Goal: Task Accomplishment & Management: Use online tool/utility

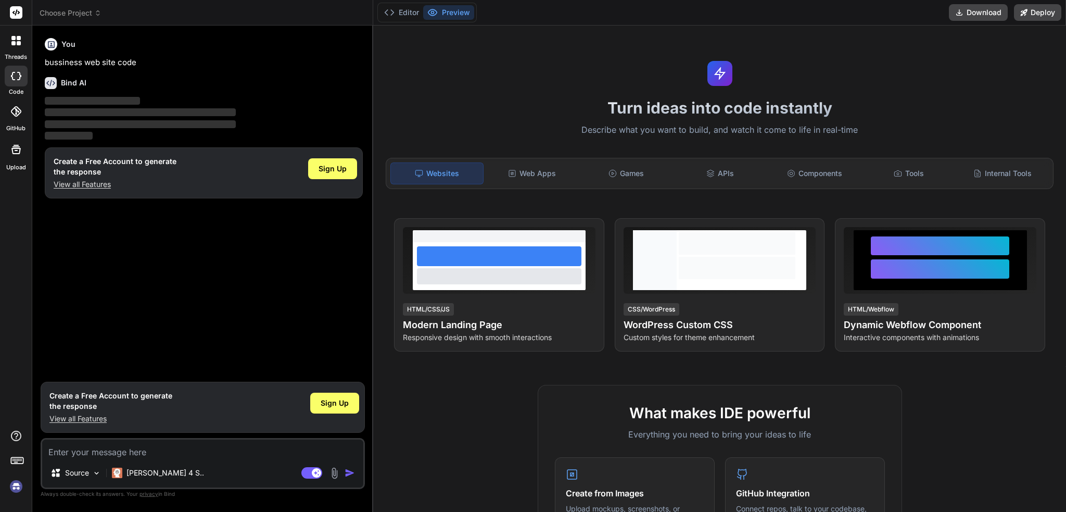
type textarea "x"
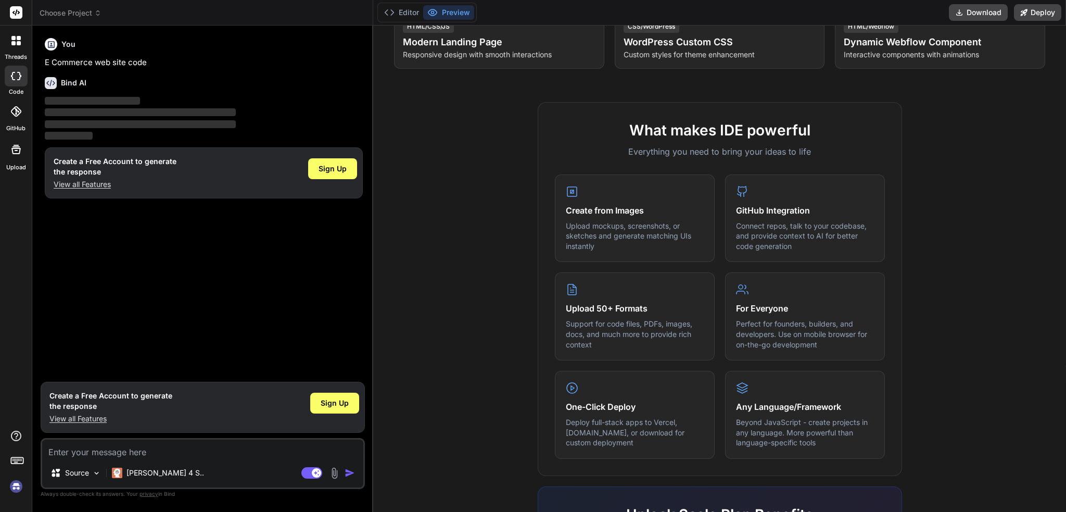
scroll to position [469, 0]
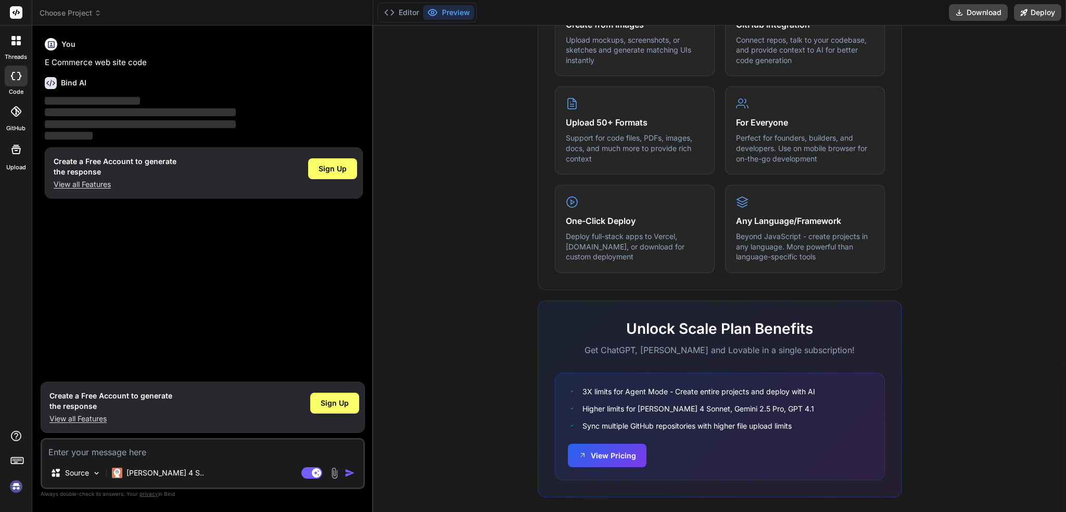
click at [12, 72] on icon at bounding box center [16, 76] width 10 height 8
type textarea "x"
click at [340, 166] on span "Sign Up" at bounding box center [333, 168] width 28 height 10
click at [90, 453] on textarea at bounding box center [202, 448] width 321 height 19
type textarea "A"
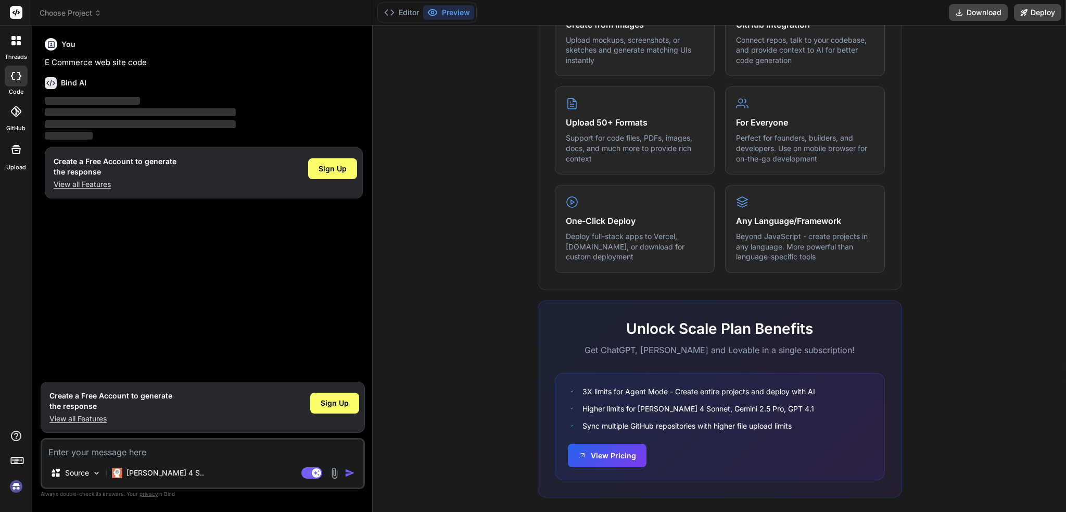
type textarea "x"
type textarea "Ade"
type textarea "x"
type textarea "Adeu"
type textarea "x"
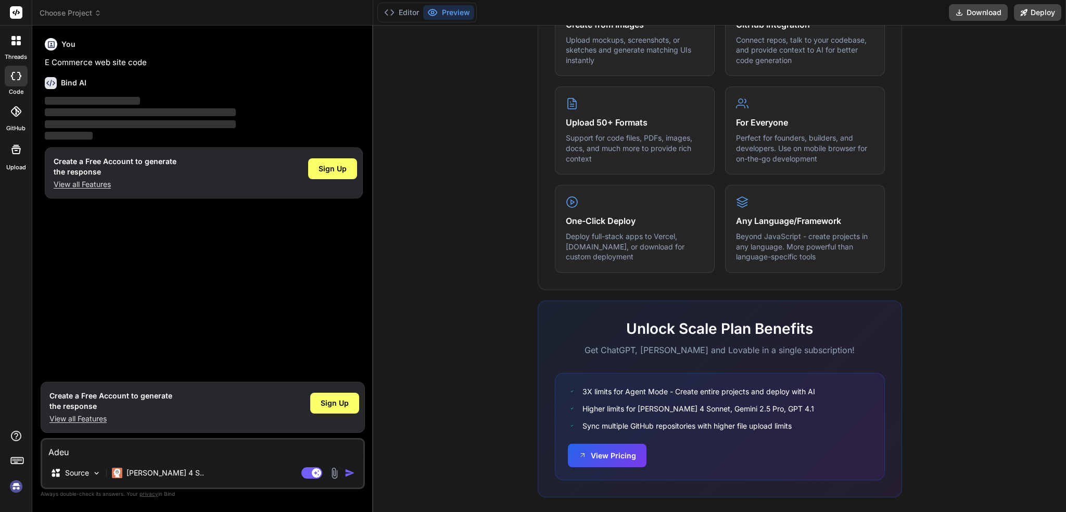
type textarea "Adeum"
type textarea "x"
type textarea "Adeuma"
type textarea "x"
type textarea "Adeuma"
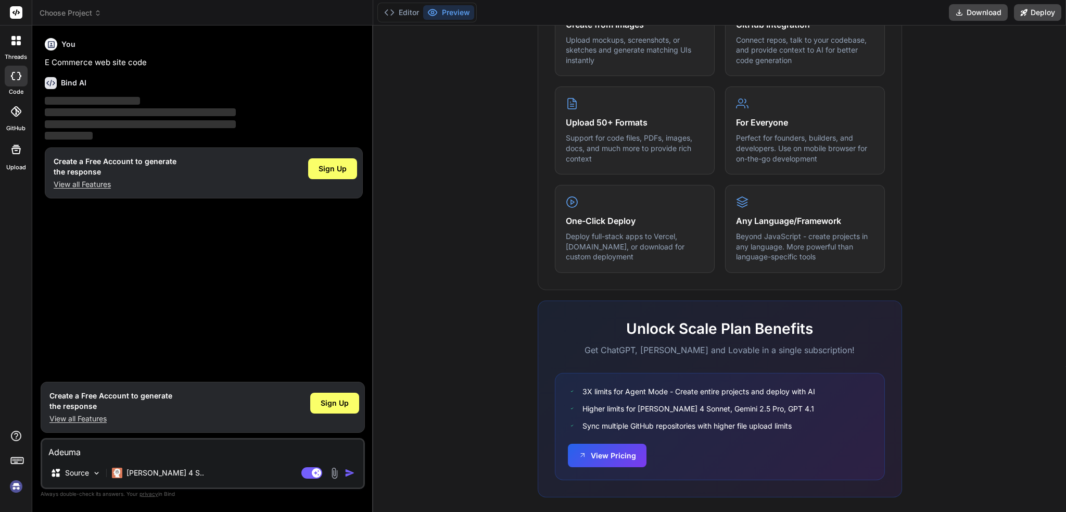
type textarea "x"
type textarea "Adeuma D"
type textarea "x"
type textarea "Adeuma"
type textarea "x"
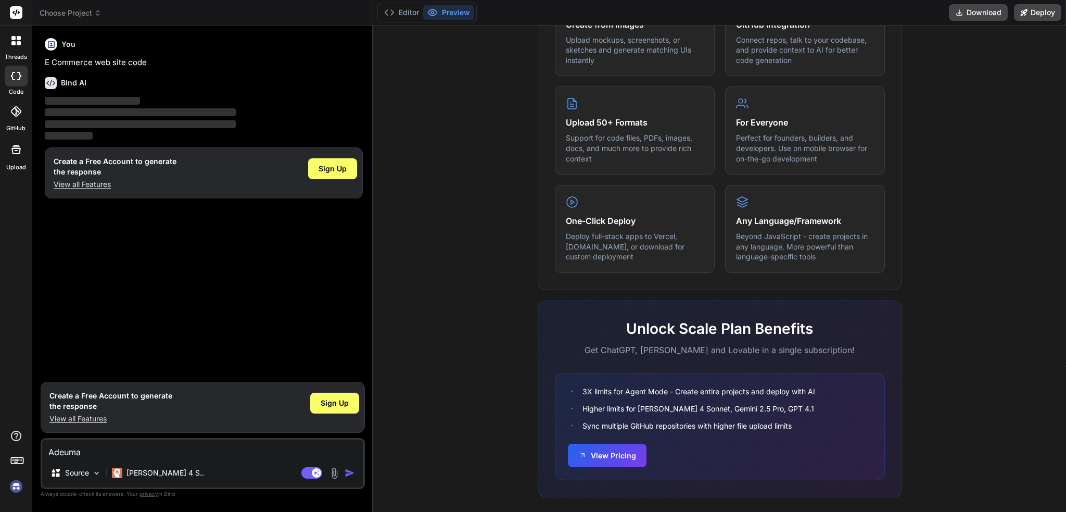
type textarea "Adeuma"
type textarea "x"
type textarea "Adeum"
type textarea "x"
type textarea "Adeu"
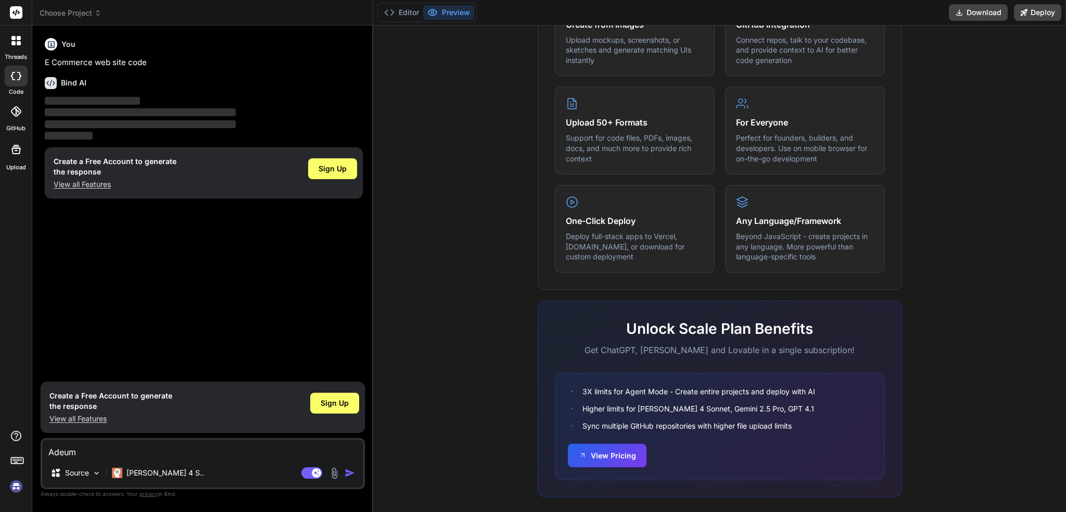
type textarea "x"
type textarea "Ade"
type textarea "x"
type textarea "Ad"
type textarea "x"
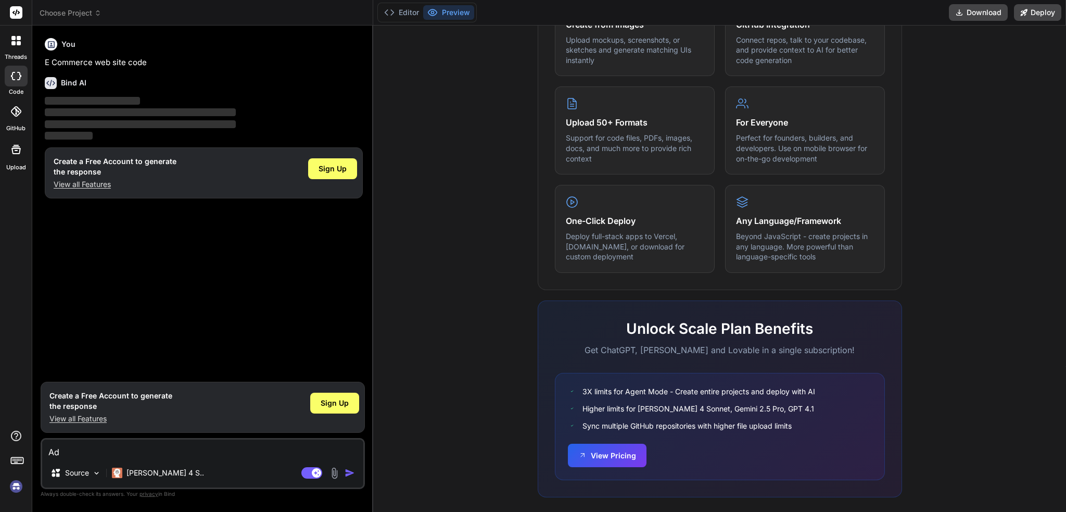
type textarea "A"
type textarea "x"
type textarea "C"
type textarea "x"
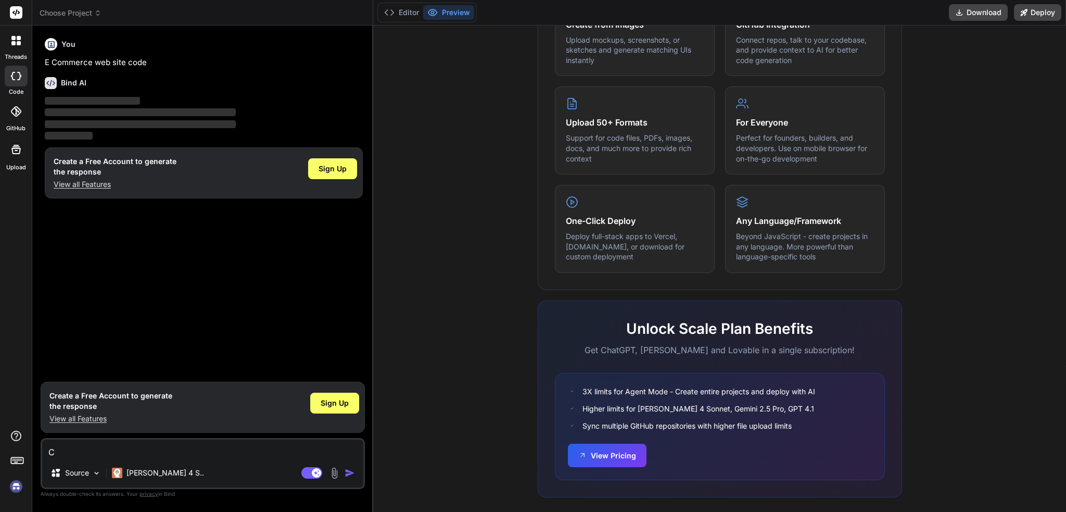
type textarea "Cl"
type textarea "x"
type textarea "Cli"
type textarea "x"
type textarea "Clie"
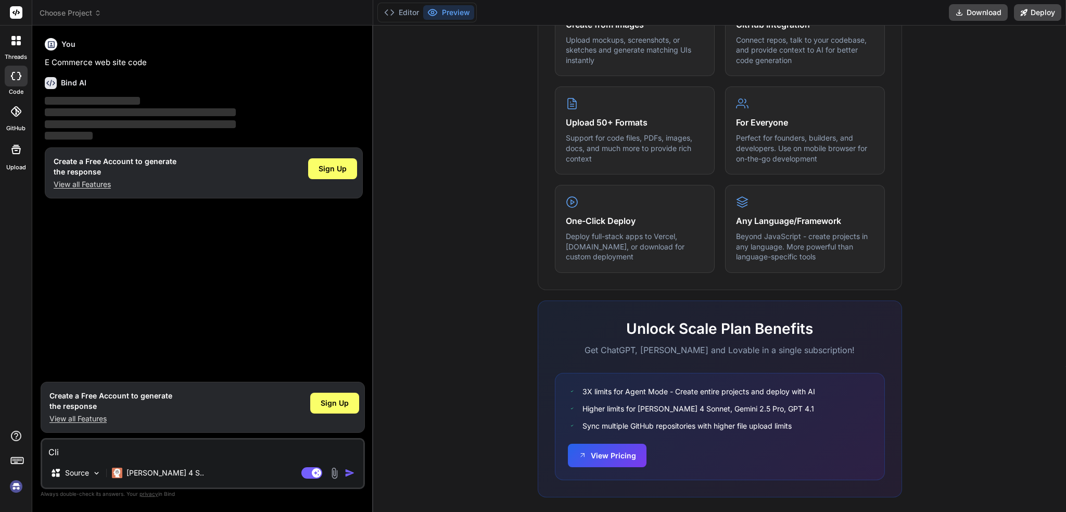
type textarea "x"
type textarea "Clien"
type textarea "x"
type textarea "Client"
type textarea "x"
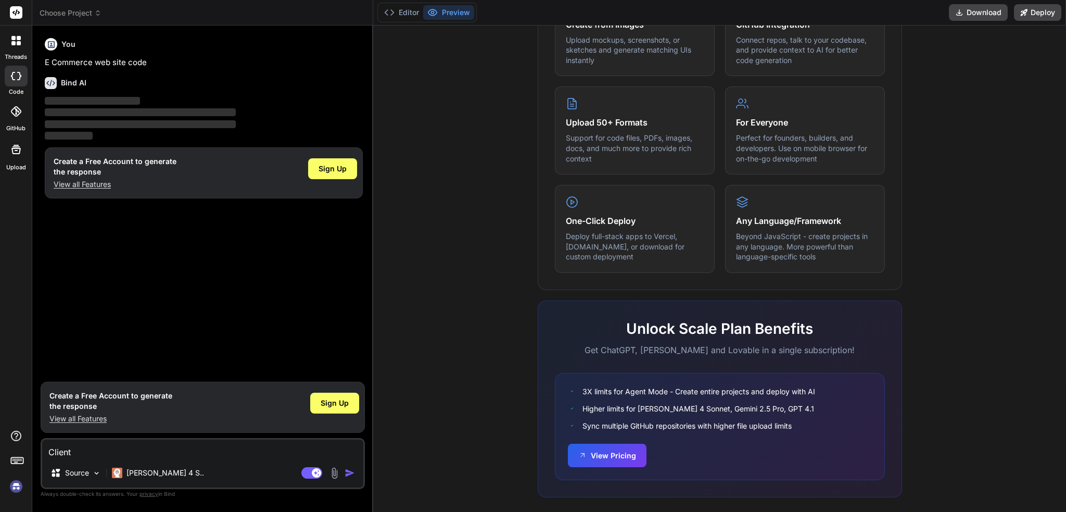
type textarea "Client"
type textarea "x"
type textarea "Client W"
type textarea "x"
type textarea "Client WE"
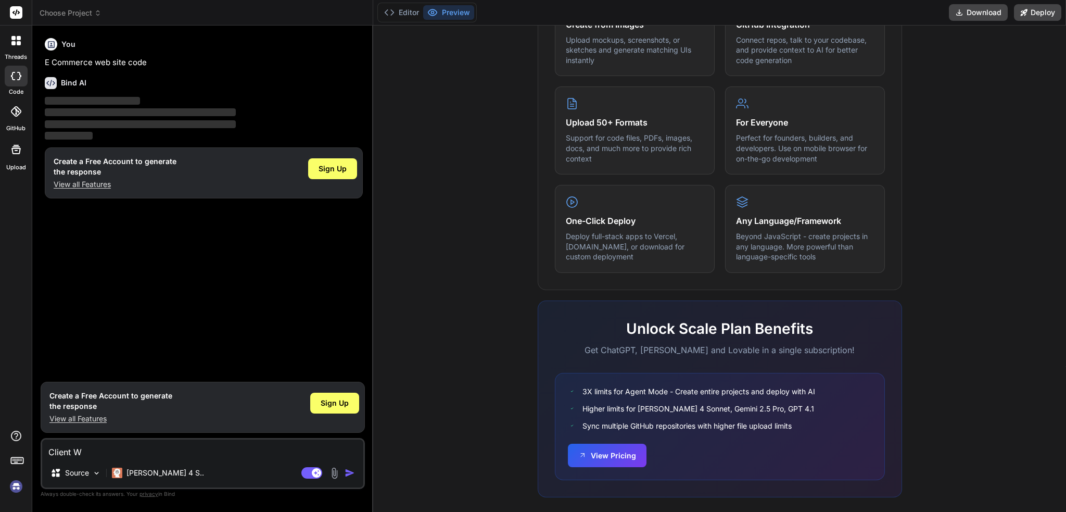
type textarea "x"
type textarea "Client WEb"
type textarea "x"
type textarea "Client WE"
type textarea "x"
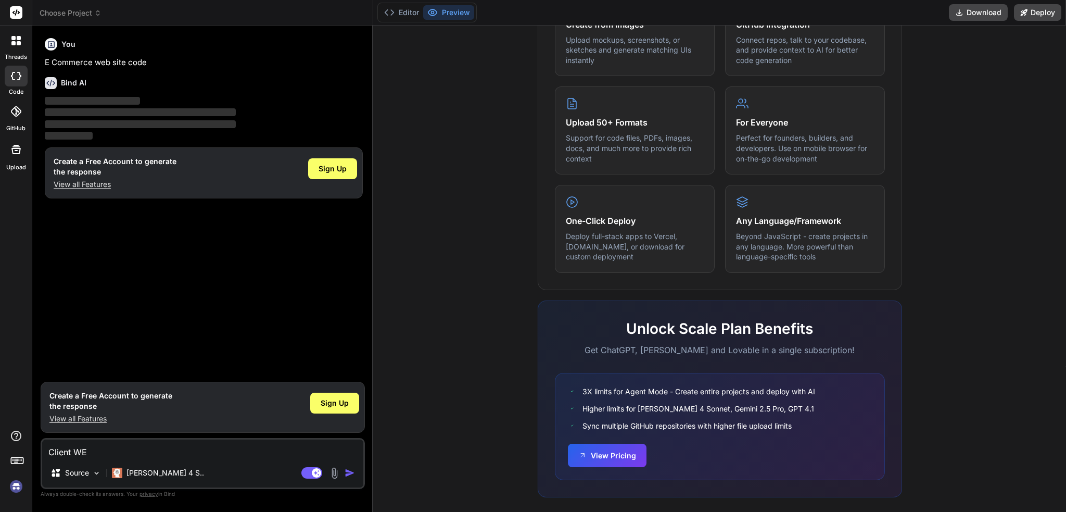
type textarea "Client W"
type textarea "x"
type textarea "Client"
type textarea "x"
type textarea "Client W"
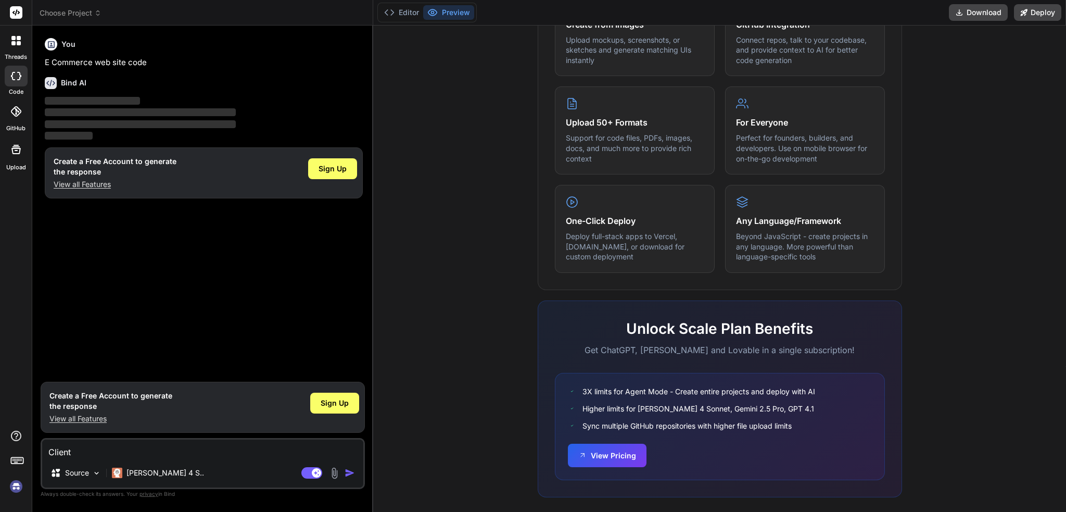
type textarea "x"
type textarea "Client We"
type textarea "x"
type textarea "Client Web"
type textarea "x"
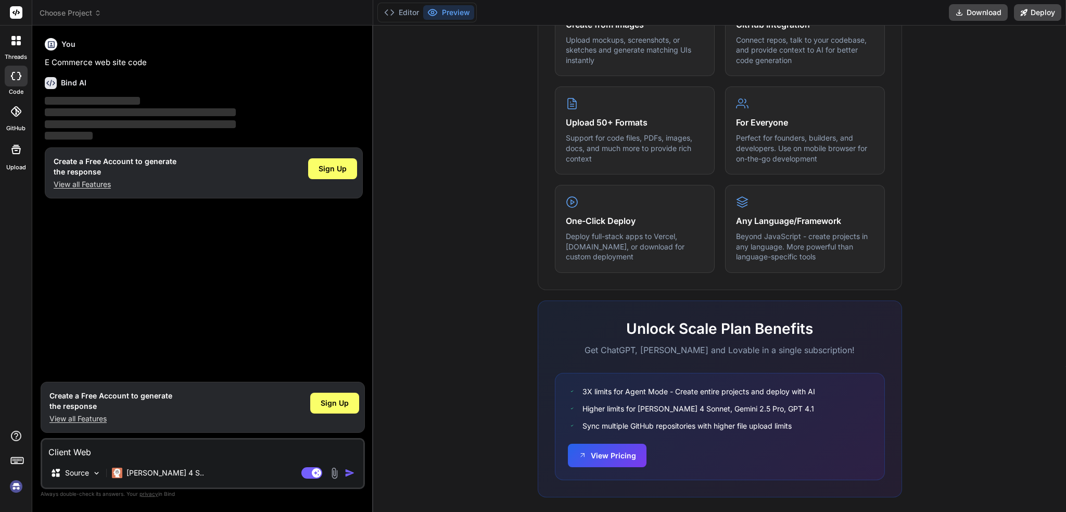
type textarea "Client Web"
type textarea "x"
type textarea "Client Web 1"
type textarea "x"
type textarea "Client Web 1"
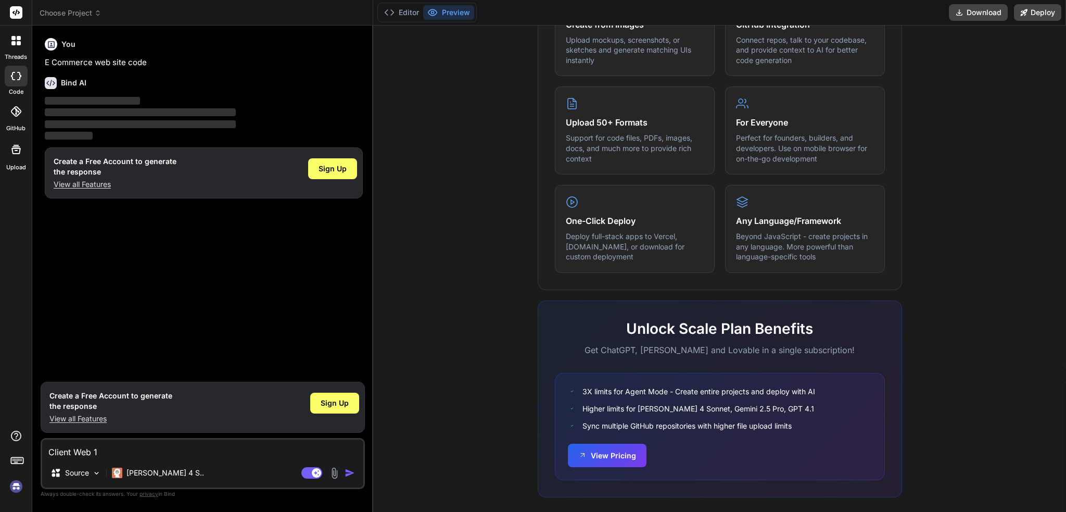
type textarea "x"
type textarea "Client Web 1 e"
type textarea "x"
type textarea "Client Web 1 ec"
type textarea "x"
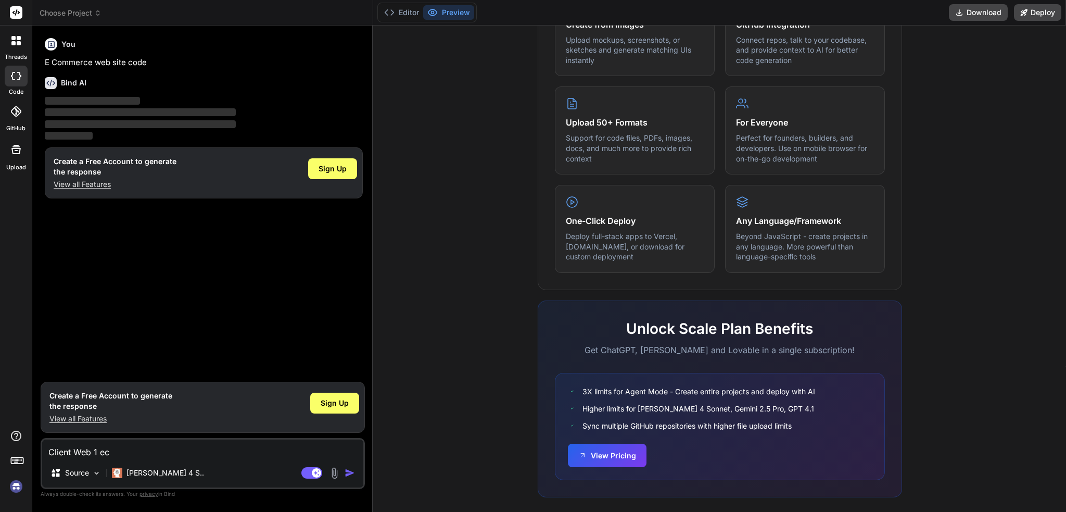
type textarea "Client Web 1 eco"
type textarea "x"
type textarea "Client Web 1 ecom"
type textarea "x"
type textarea "Client Web 1 ecome"
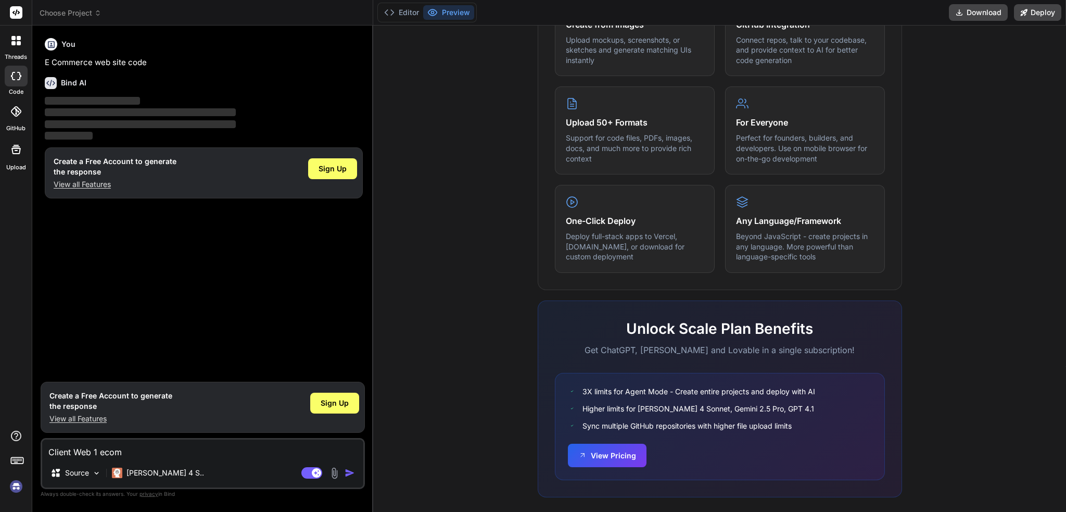
type textarea "x"
type textarea "Client Web 1 ecomer"
type textarea "x"
type textarea "Client Web 1 ecomerc"
type textarea "x"
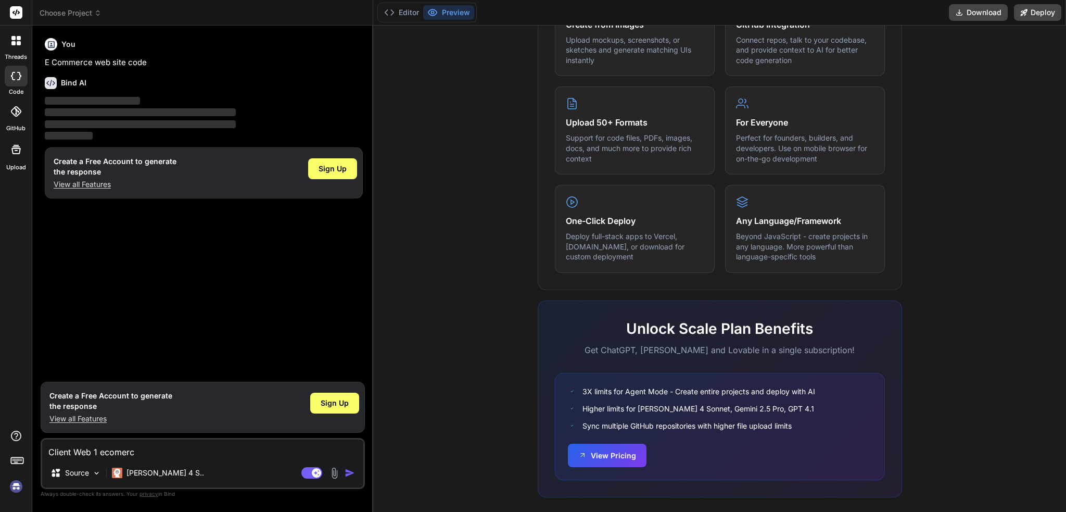
type textarea "Client Web 1 ecomerce"
type textarea "x"
type textarea "Client Web 1 ecomerce"
click at [352, 475] on img "button" at bounding box center [350, 472] width 10 height 10
click at [351, 472] on img "button" at bounding box center [350, 472] width 10 height 10
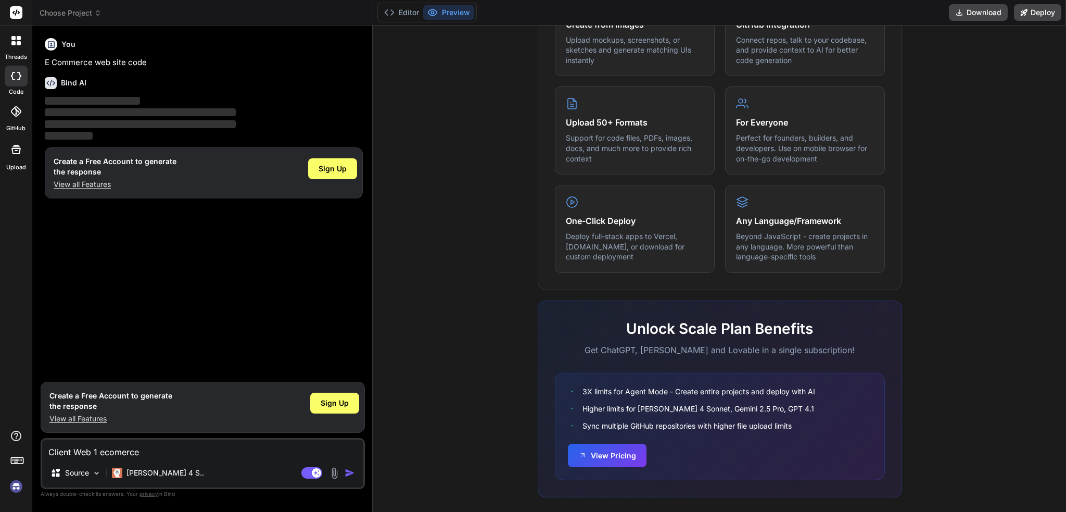
click at [351, 472] on img "button" at bounding box center [350, 472] width 10 height 10
drag, startPoint x: 351, startPoint y: 472, endPoint x: 345, endPoint y: 474, distance: 6.6
click at [351, 473] on img "button" at bounding box center [350, 472] width 10 height 10
click at [337, 406] on span "Sign Up" at bounding box center [335, 403] width 28 height 10
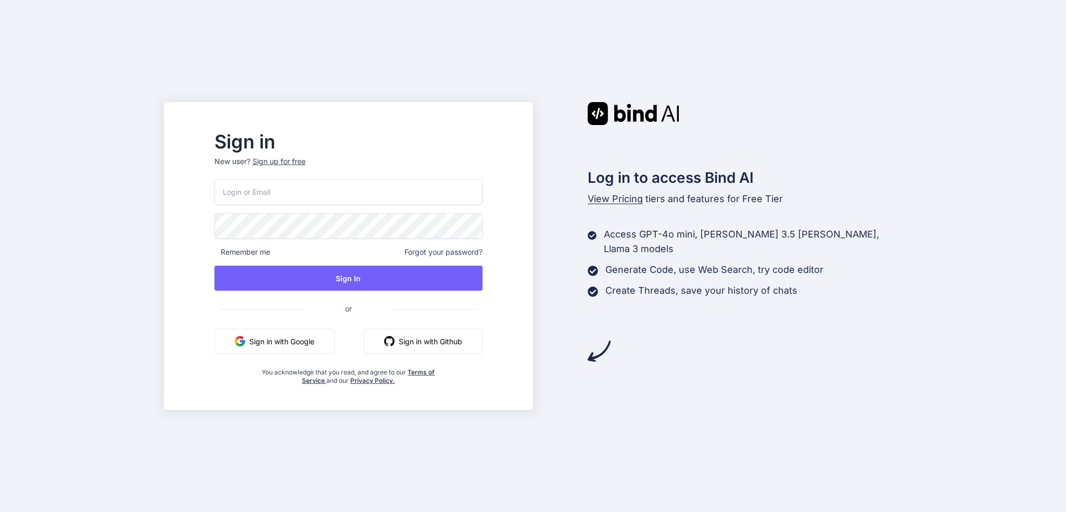
click at [432, 339] on button "Sign in with Github" at bounding box center [423, 340] width 119 height 25
click at [288, 195] on input "email" at bounding box center [348, 192] width 268 height 26
click at [289, 192] on input "email" at bounding box center [348, 192] width 268 height 26
click at [438, 339] on button "Sign in with Github" at bounding box center [423, 340] width 119 height 25
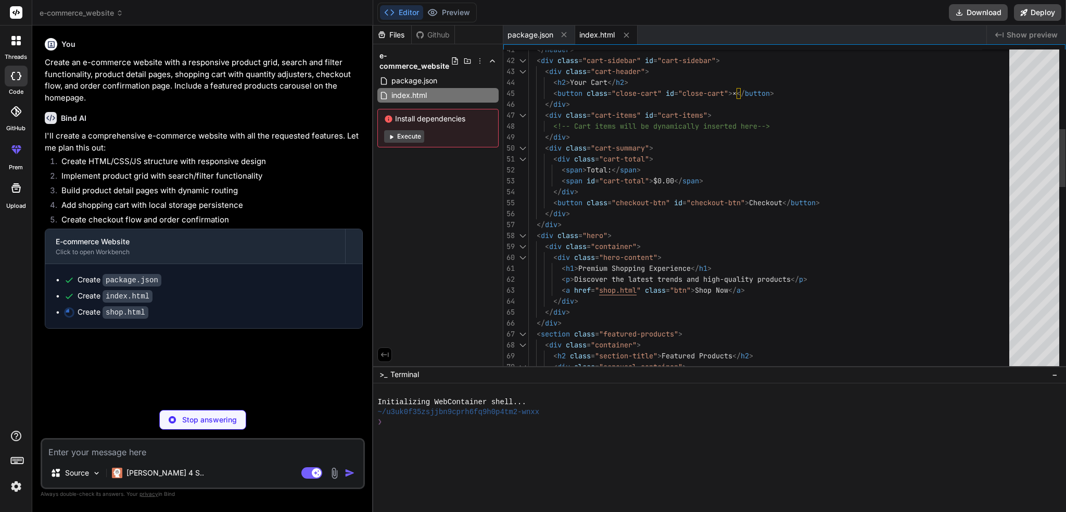
type textarea "x"
type textarea "<div class="overlay" id="overlay"></div> </body> </html>"
type textarea "x"
type textarea "<div class="footer-bottom"> <p>&copy; 2023 ShopEase. All rights reserved.</p> <…"
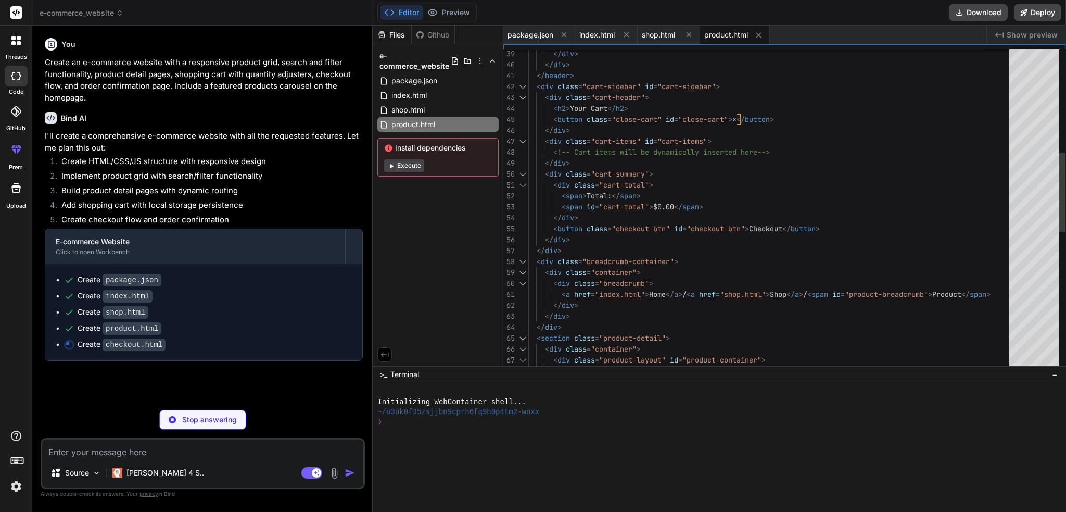
type textarea "x"
type textarea "<div class="footer-bottom"> <p>&copy; 2023 ShopEase. All rights reserved.</p> <…"
type textarea "x"
type textarea "</body> </html>"
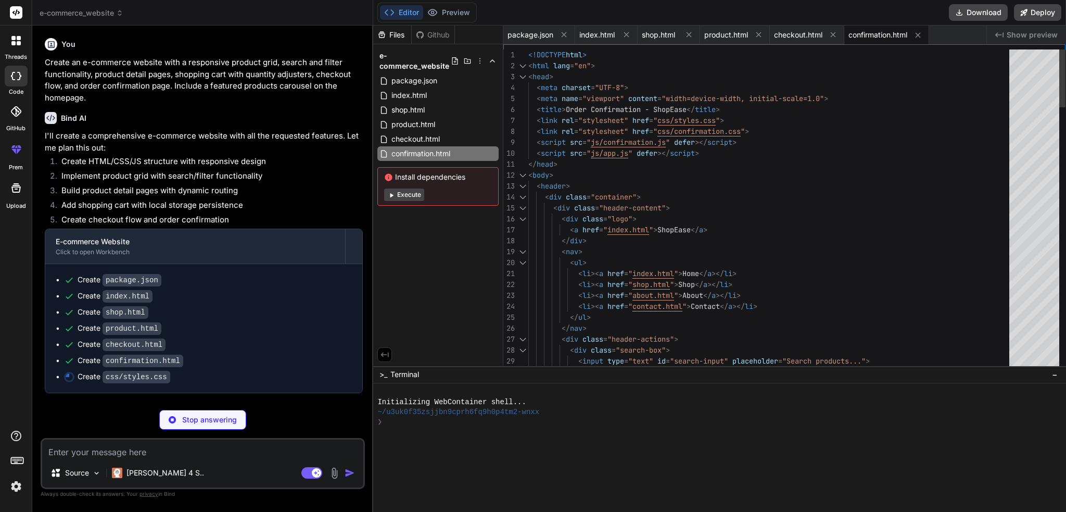
type textarea "x"
type textarea "flex: 0 0 80%; } }"
type textarea "x"
type textarea ".product-controls { flex-direction: column; align-items: flex-start; gap: 10px;…"
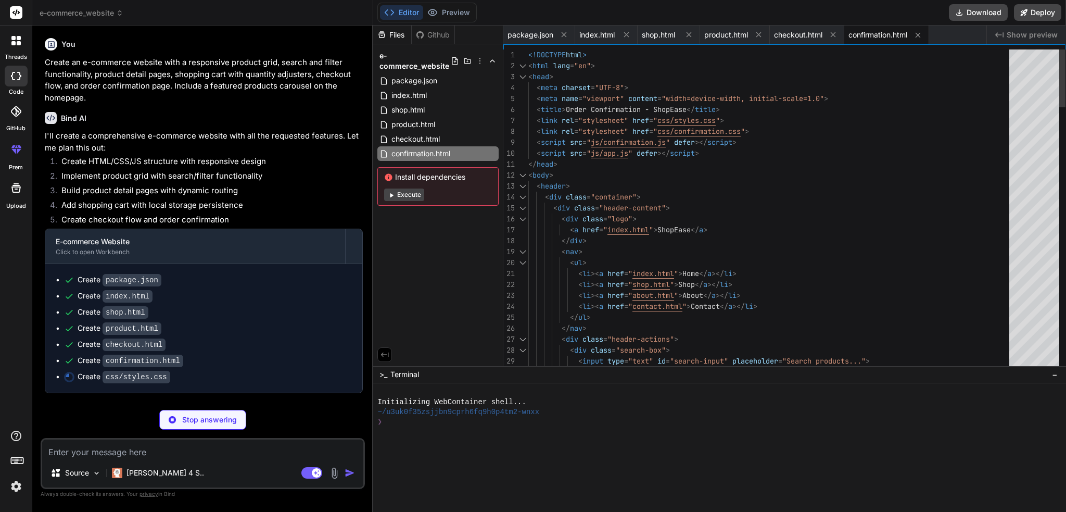
scroll to position [0, 131]
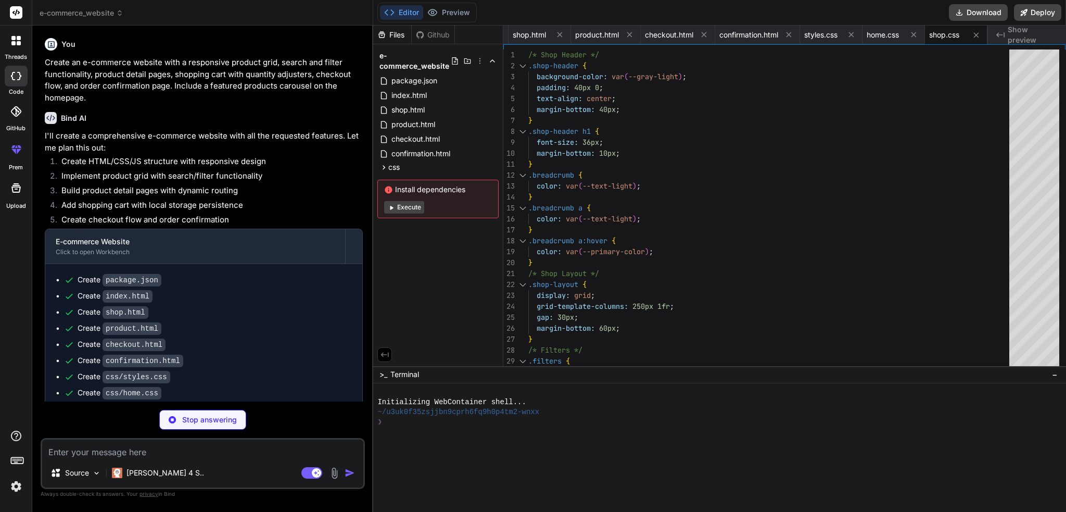
type textarea "x"
type textarea "} }"
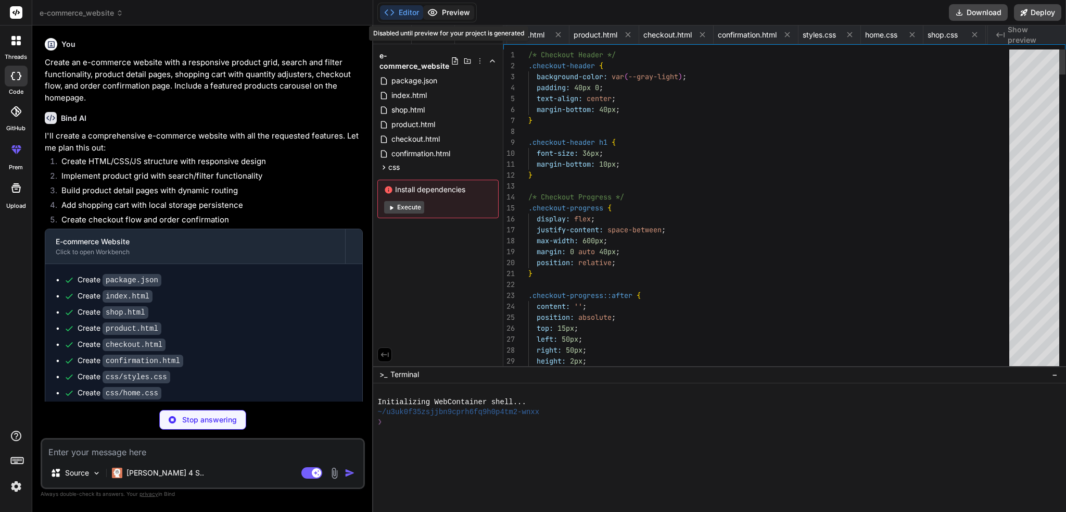
scroll to position [0, 269]
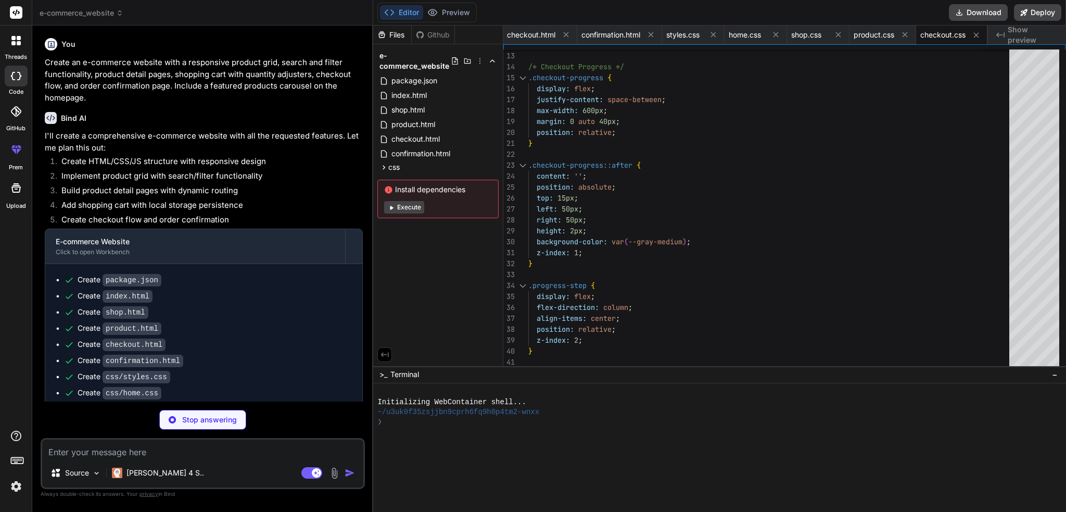
type textarea "x"
type textarea ".recommendations-grid { grid-template-columns: 1fr; } }"
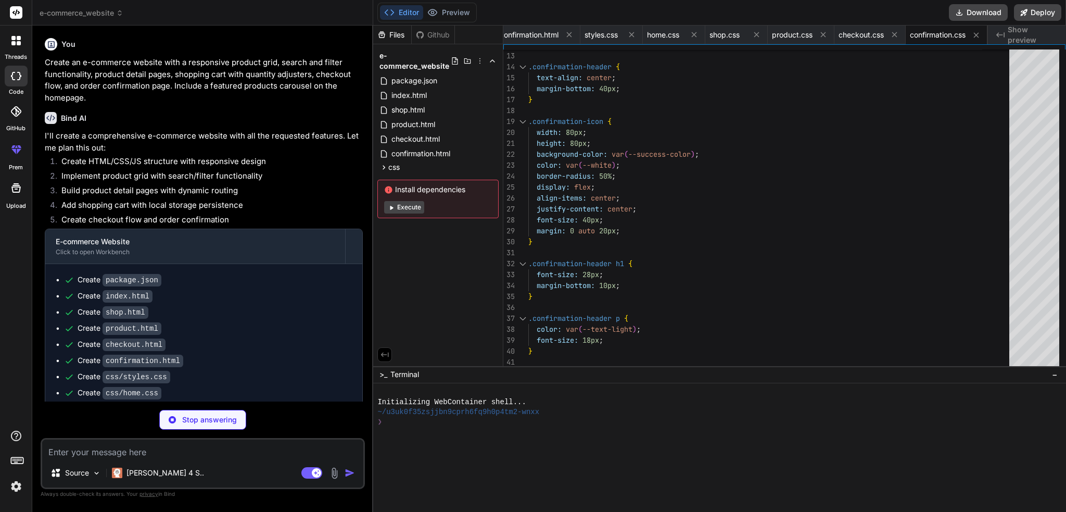
click at [402, 206] on button "Execute" at bounding box center [404, 207] width 40 height 12
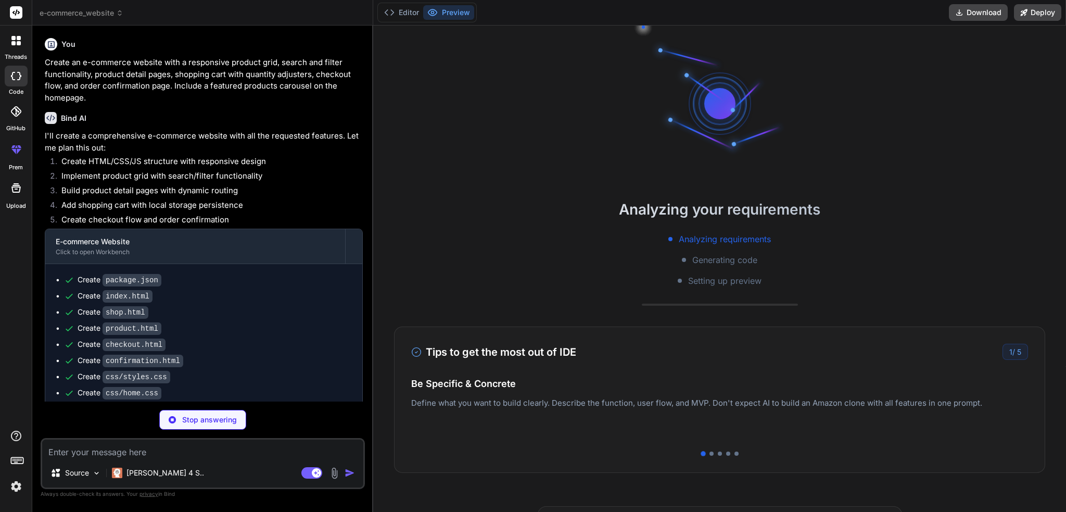
type textarea "x"
type textarea "}; if (validPromoCodes[code]) { return validPromoCodes[code]; } return null; }"
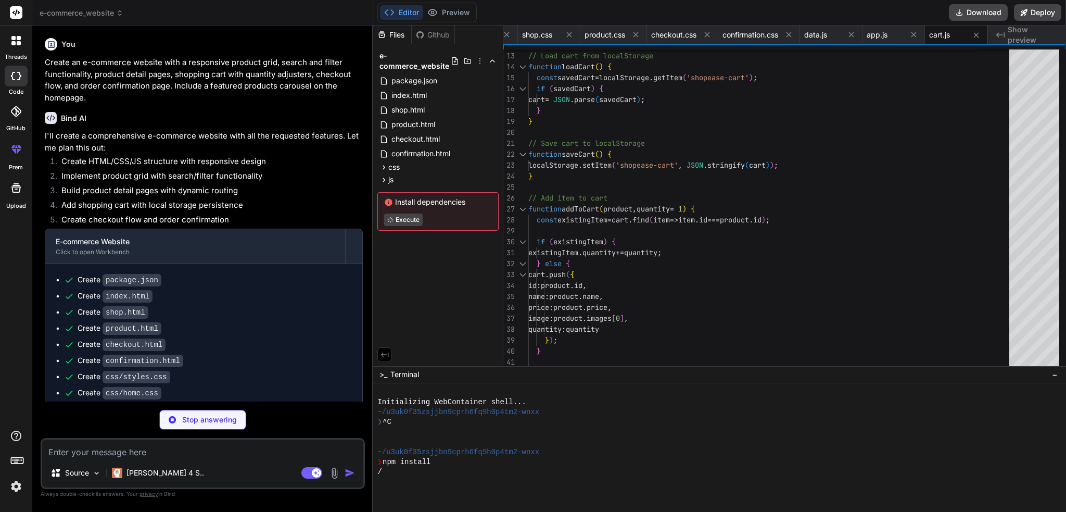
type textarea "x"
type textarea "function updateCarouselButtons(position, maxPosition, prevBtn, nextBtn) { prevB…"
type textarea "x"
type textarea "if (searchQuery) { const searchInput = document.getElementById('search-input');…"
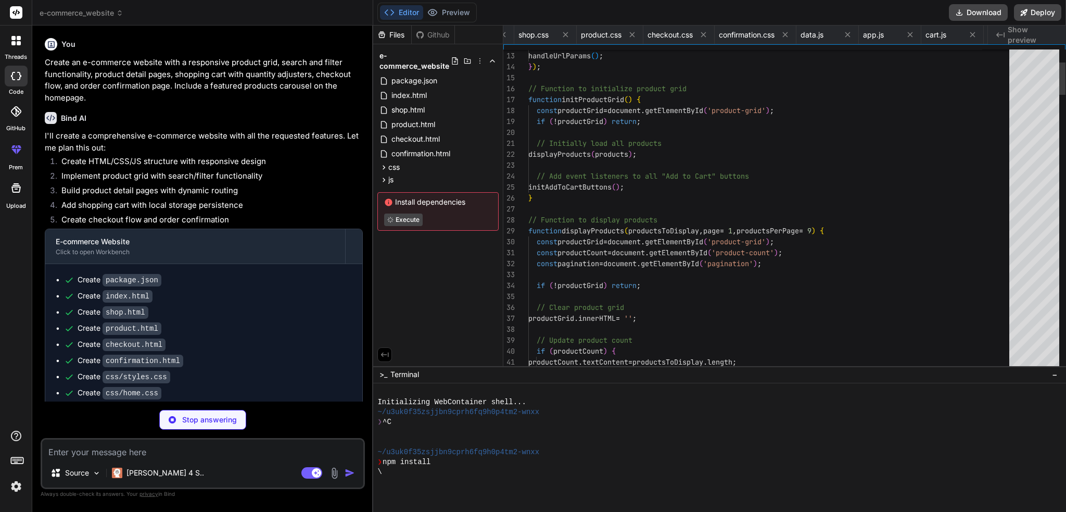
scroll to position [0, 665]
click at [447, 14] on button "Preview" at bounding box center [448, 12] width 51 height 15
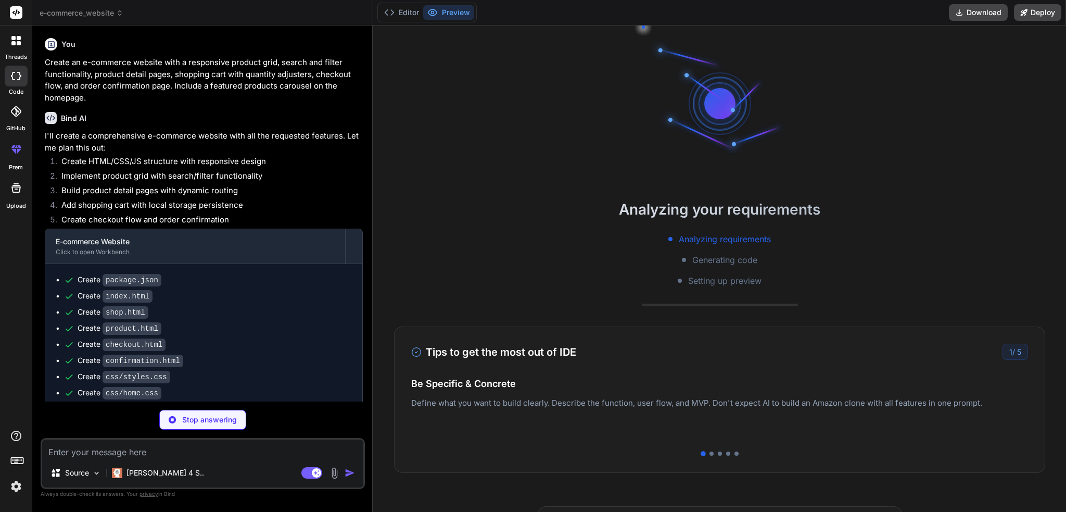
type textarea "x"
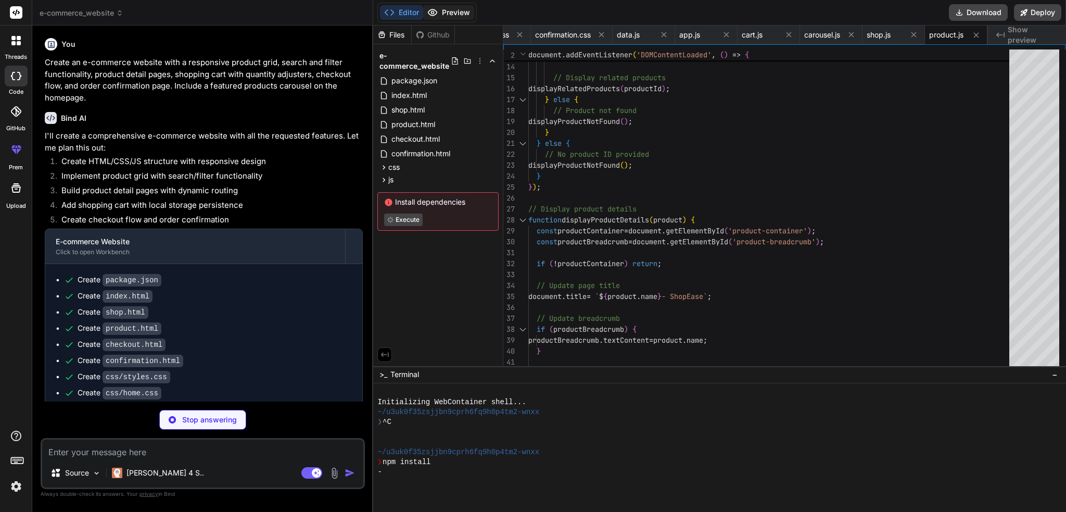
type textarea "x"
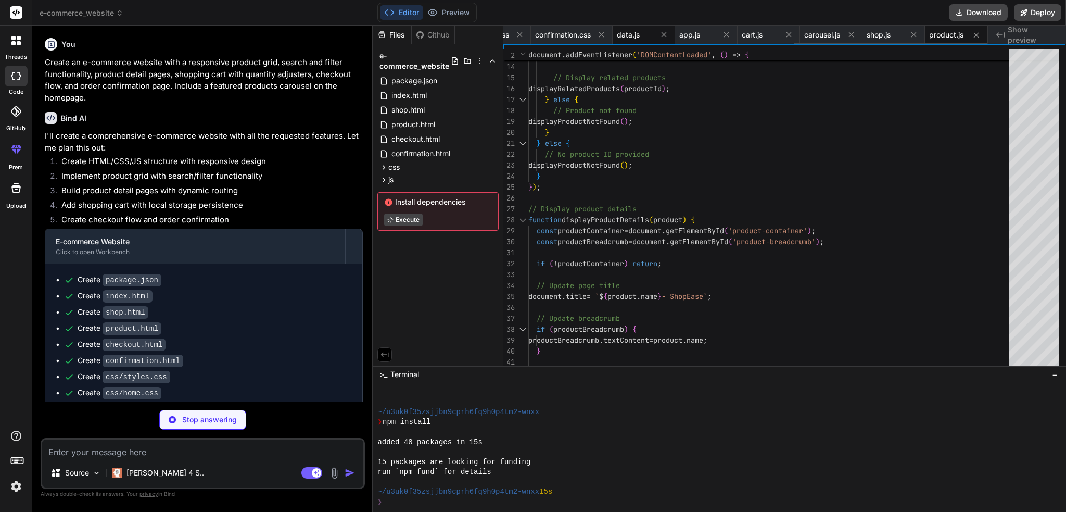
click at [634, 39] on span "data.js" at bounding box center [628, 35] width 23 height 10
type textarea "case 'price-high': return productsCopy.sort((a, b) => b.price - a.price); case …"
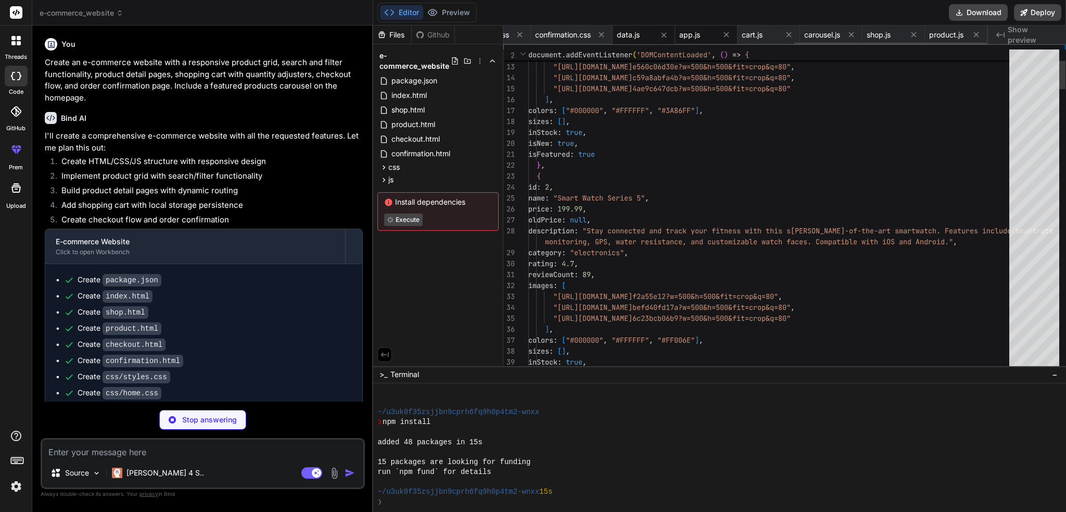
type textarea "x"
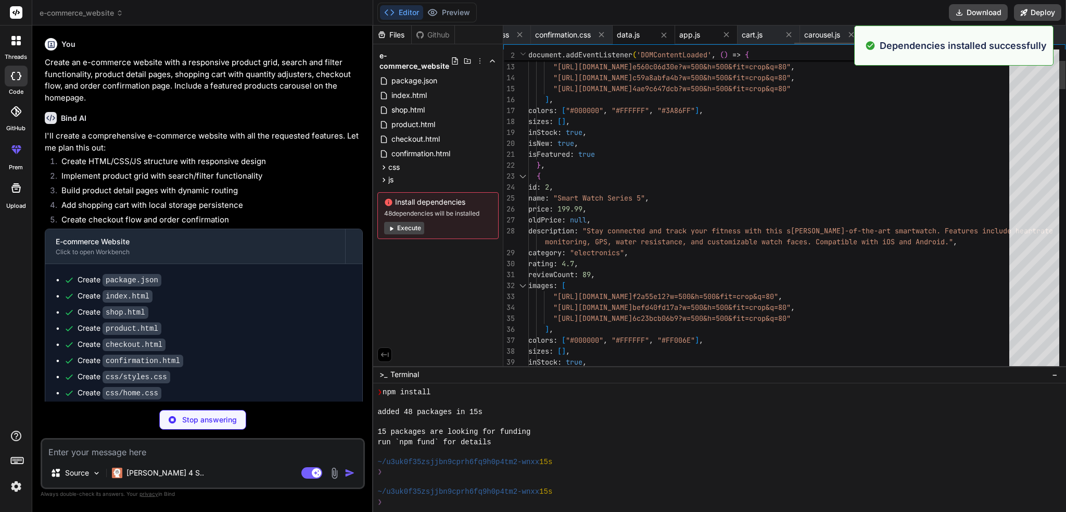
click at [699, 33] on span "app.js" at bounding box center [689, 35] width 21 height 10
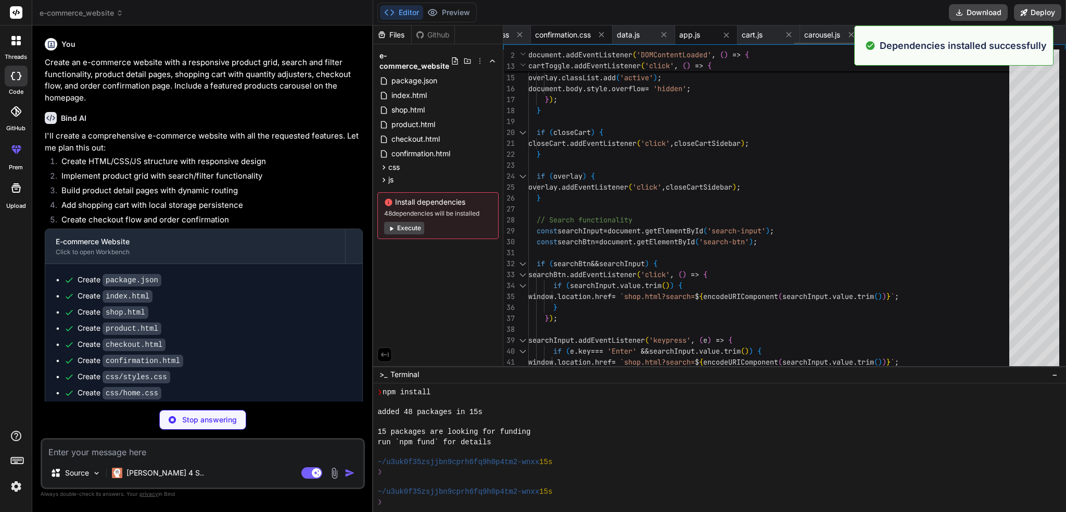
click at [550, 30] on span "confirmation.css" at bounding box center [563, 35] width 56 height 10
type textarea ".recommendations-grid { grid-template-columns: 1fr; } }"
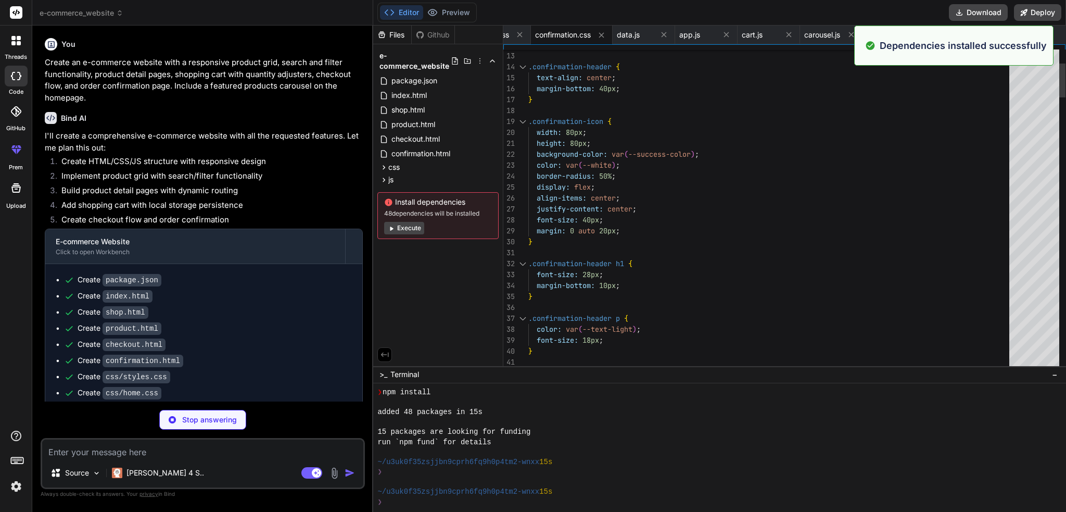
type textarea "x"
type textarea "// Clear cart after successful order clearCart(); } // Helper function to capit…"
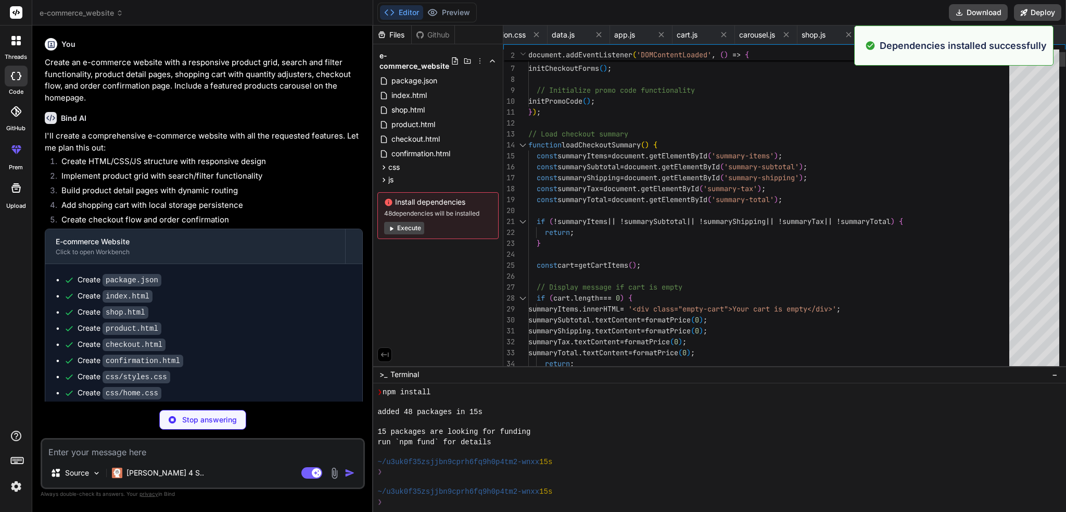
type textarea "x"
type textarea "printReceiptBtn.addEventListener('click', function() { window.print(); }); } }"
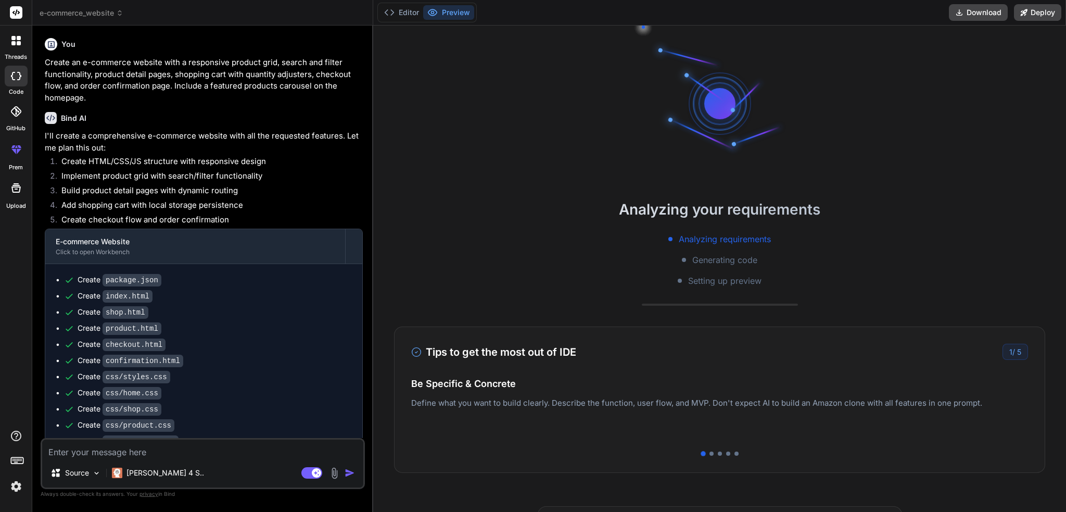
scroll to position [189, 0]
click at [401, 15] on button "Editor" at bounding box center [401, 12] width 43 height 15
type textarea "x"
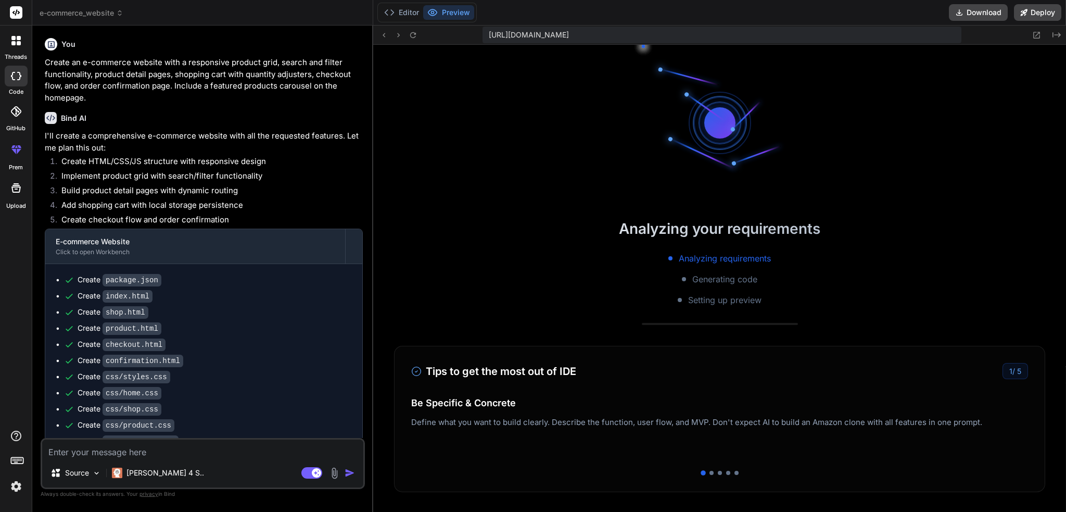
scroll to position [489, 0]
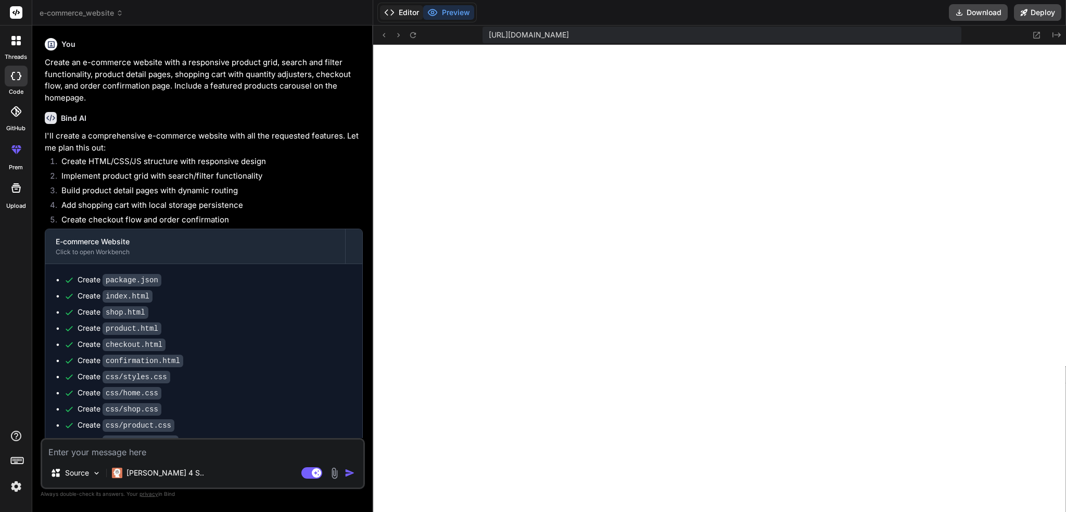
click at [407, 16] on button "Editor" at bounding box center [401, 12] width 43 height 15
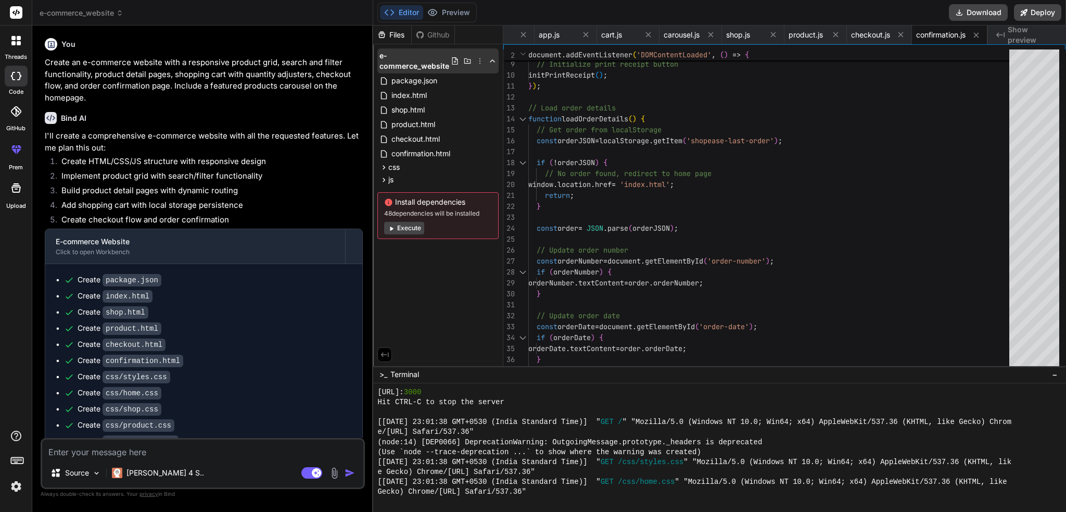
scroll to position [650, 0]
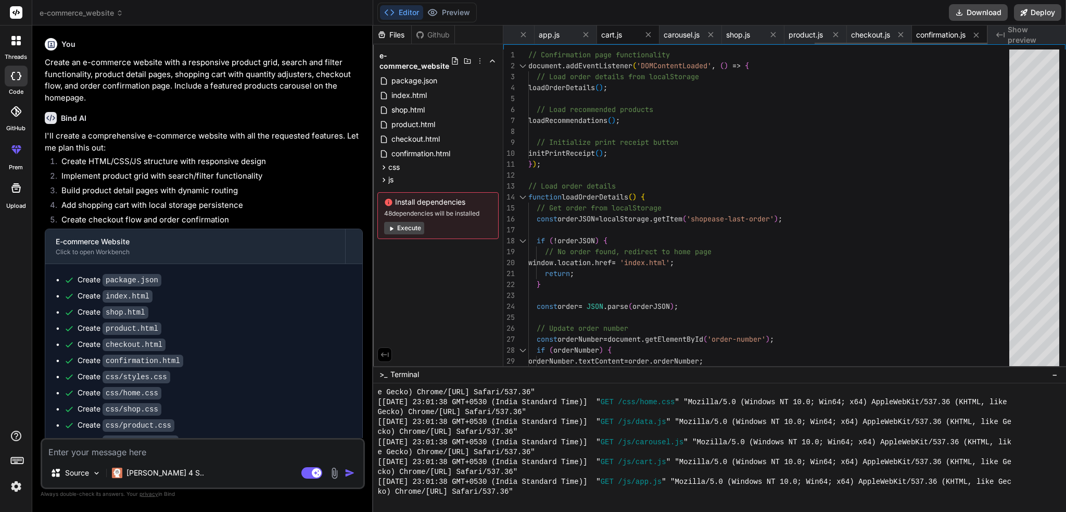
click at [614, 39] on span "cart.js" at bounding box center [611, 35] width 21 height 10
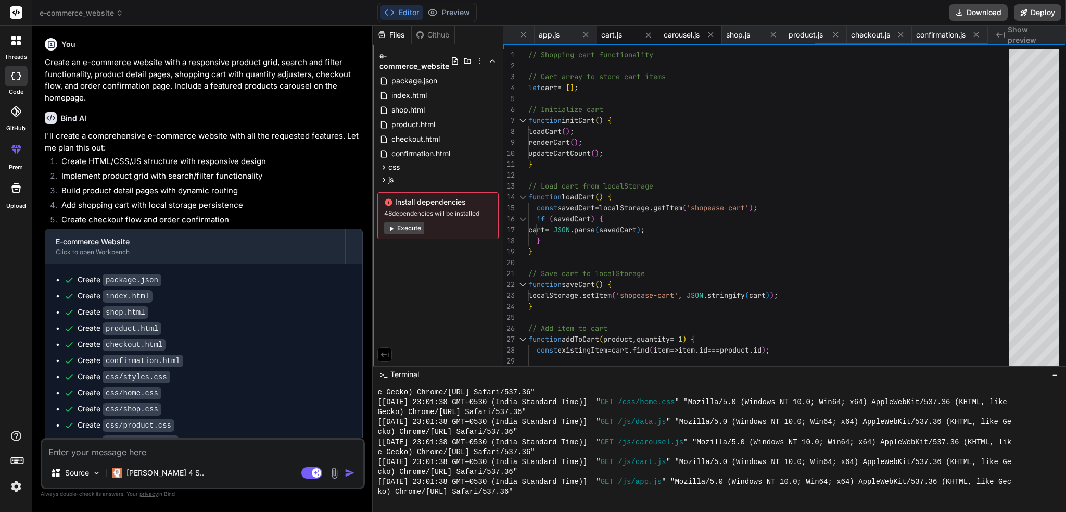
click at [687, 33] on span "carousel.js" at bounding box center [682, 35] width 36 height 10
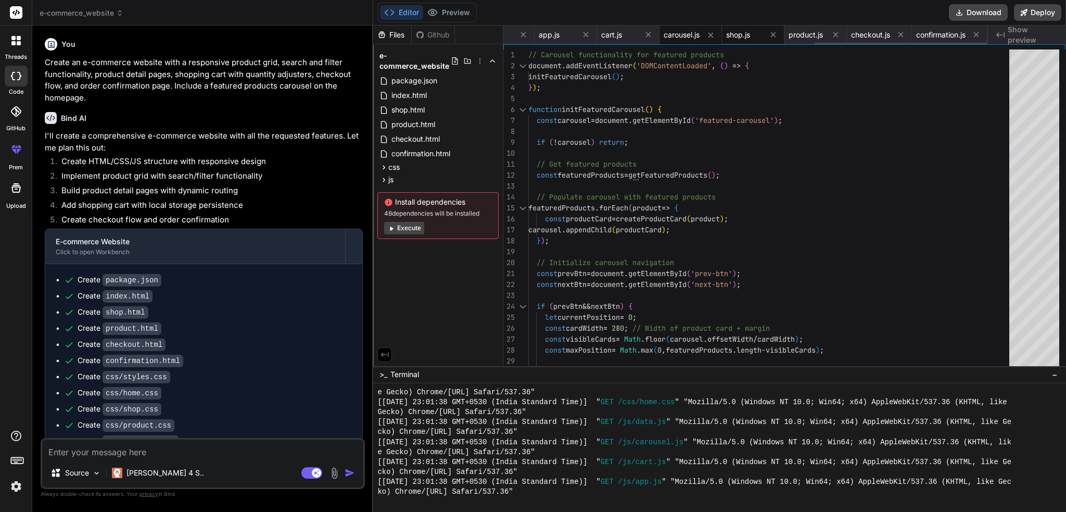
click at [733, 35] on span "shop.js" at bounding box center [738, 35] width 24 height 10
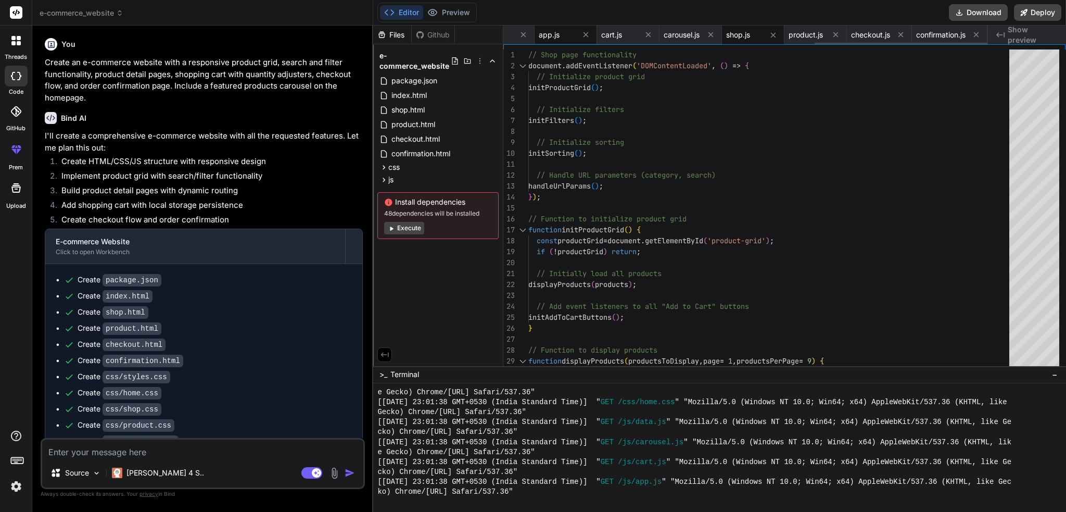
click at [545, 39] on span "app.js" at bounding box center [549, 35] width 21 height 10
type textarea ".cart-notification.active { opacity: 1; transform: translateY(0); } `; document…"
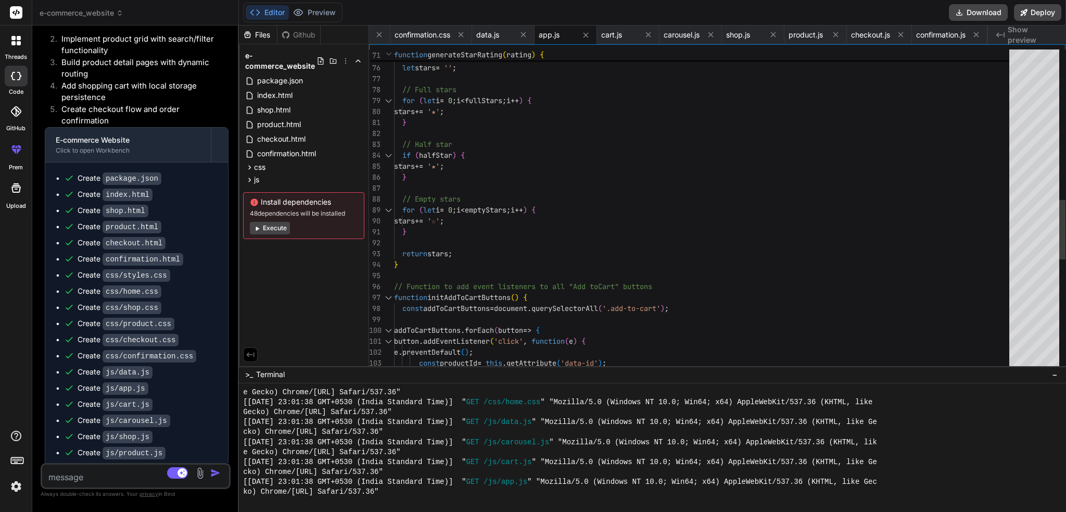
scroll to position [0, 736]
drag, startPoint x: 372, startPoint y: 37, endPoint x: 129, endPoint y: 42, distance: 243.7
click at [129, 42] on div "Bind AI Web Search Created with Pixso. Code Generator You Create an e-commerce …" at bounding box center [135, 269] width 207 height 486
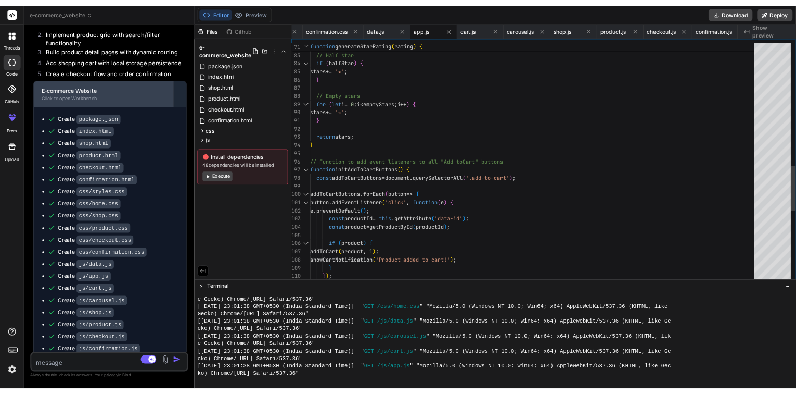
scroll to position [181, 0]
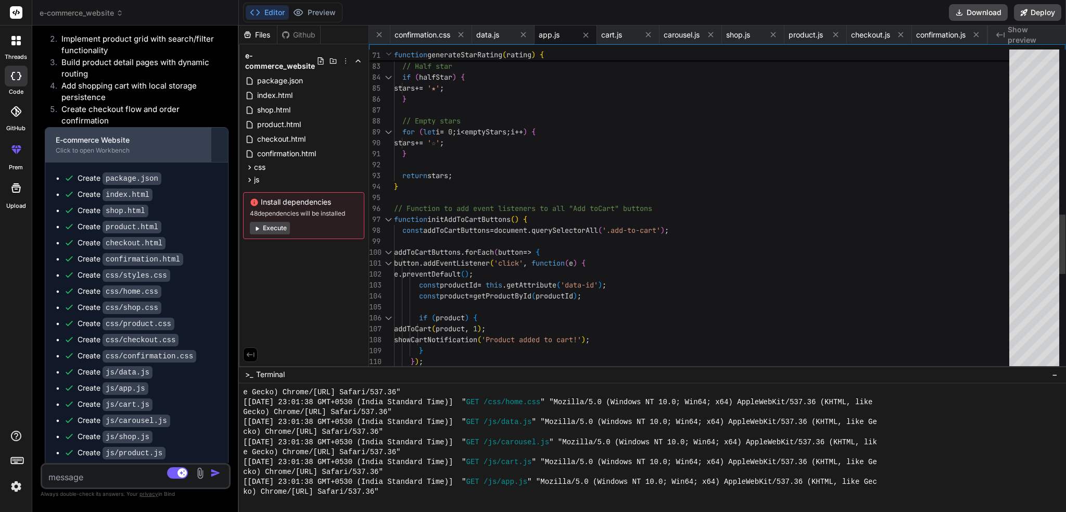
drag, startPoint x: 237, startPoint y: 121, endPoint x: 173, endPoint y: 121, distance: 64.6
click at [173, 121] on div "Bind AI Web Search Created with Pixso. Code Generator You Create an e-commerce …" at bounding box center [135, 269] width 207 height 486
click at [15, 40] on icon at bounding box center [15, 40] width 9 height 9
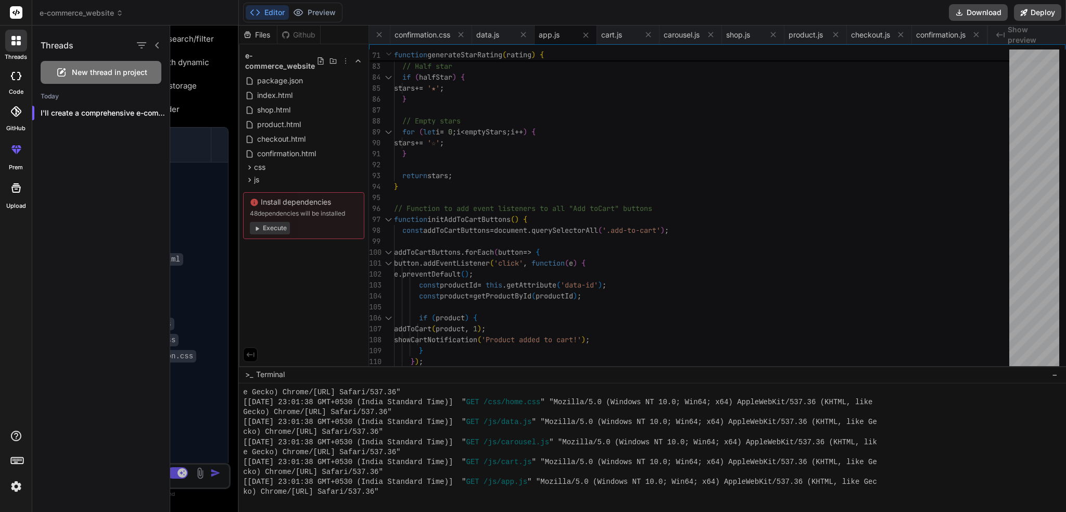
click at [634, 12] on div "Editor Preview Download Deploy" at bounding box center [652, 13] width 827 height 26
click at [714, 12] on div "Editor Preview Download Deploy" at bounding box center [652, 13] width 827 height 26
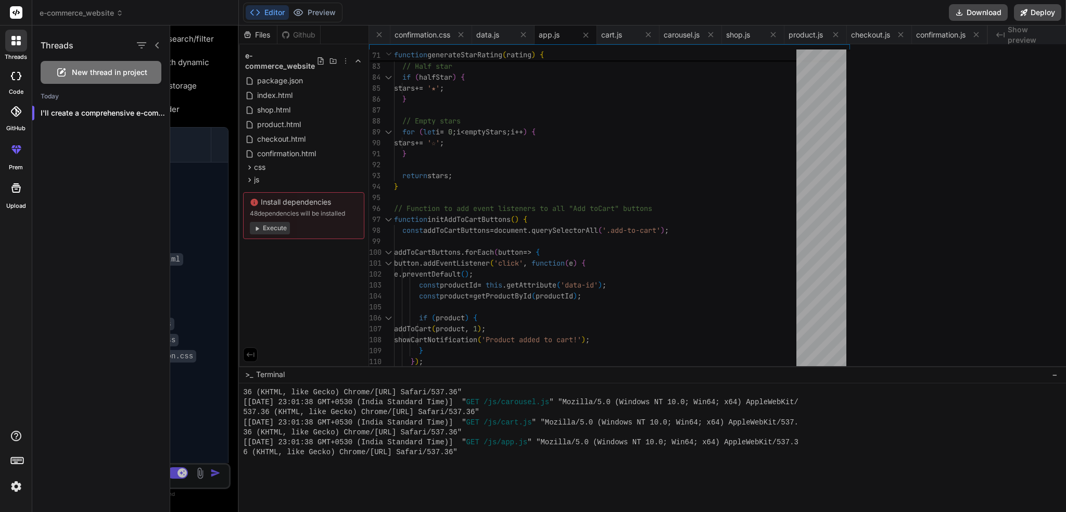
type textarea "x"
type textarea "box-shadow: 0 4px 10px rgba(0, 0, 0, 0.15); } .cart-notification.active { opaci…"
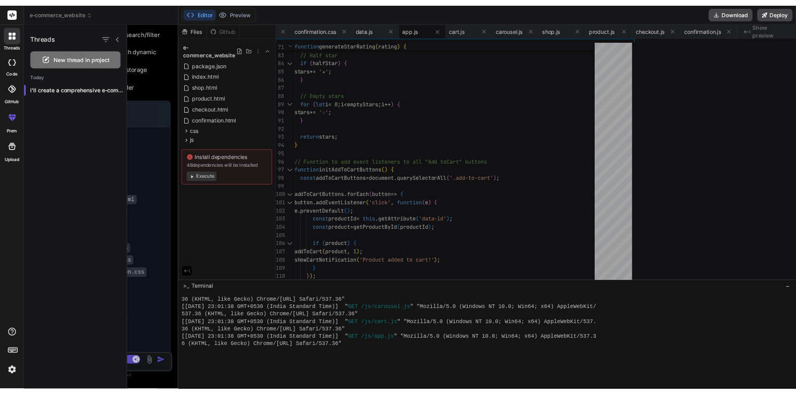
scroll to position [689, 0]
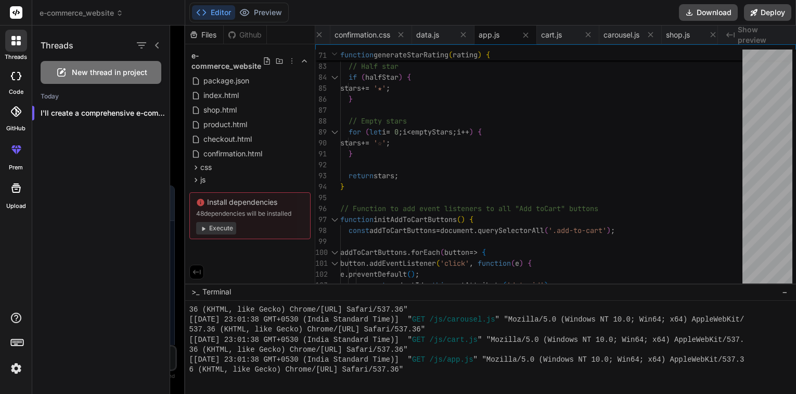
type textarea "x"
type textarea "opacity: 1; transform: translateY(0); } `; document.head.appendChild(style);"
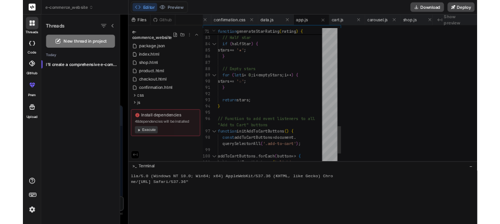
scroll to position [811, 0]
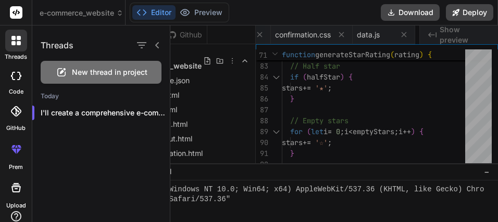
type textarea "x"
type textarea "transform: translateY(0); } `; document.head.appendChild(style);"
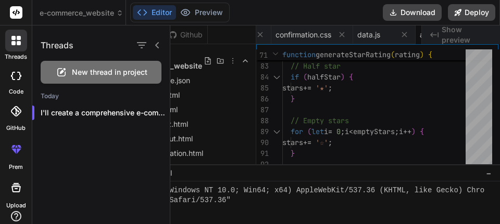
type textarea "x"
type textarea "opacity: 1; transform: translateY(0); } `; document.head.appendChild(style);"
type textarea "x"
type textarea ".cart-notification.active { opacity: 1; transform: translateY(0); } `; document…"
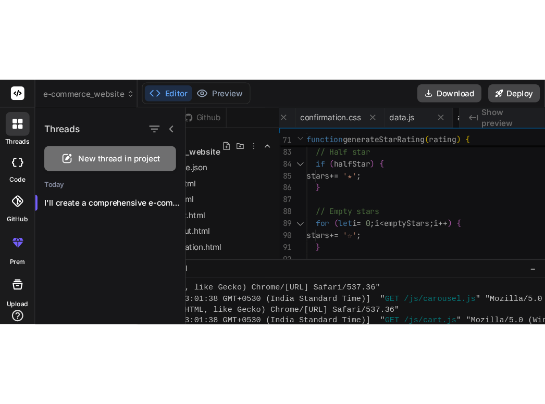
scroll to position [689, 0]
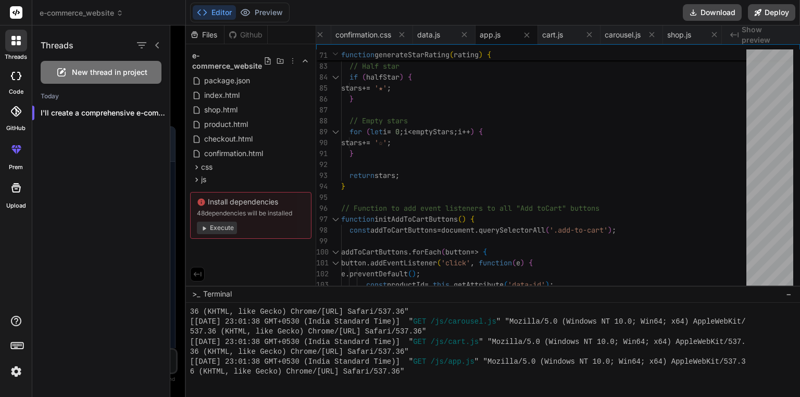
type textarea "x"
type textarea "document.head.appendChild(style);"
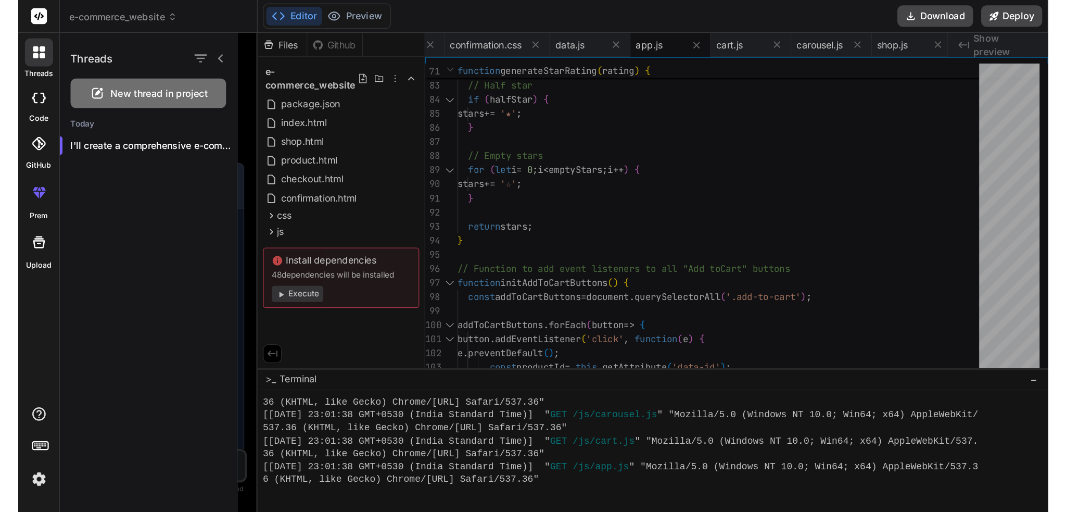
scroll to position [357, 0]
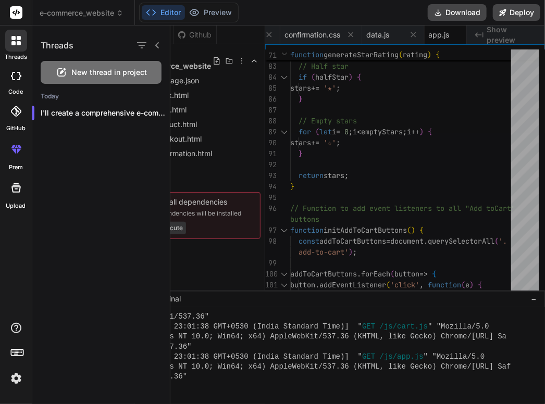
type textarea "x"
type textarea ".cart-notification.active { opacity: 1; transform: translateY(0); } `; document…"
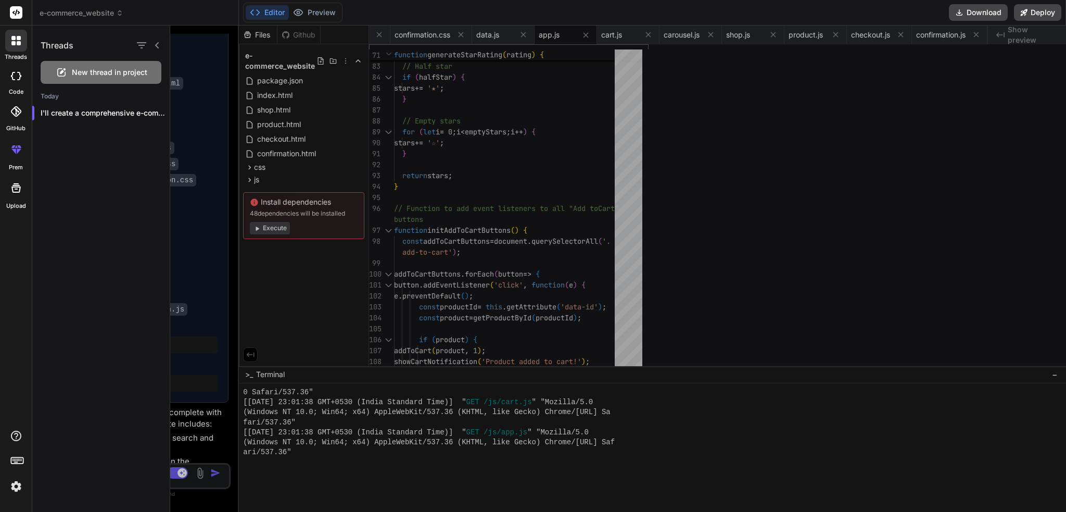
scroll to position [181, 0]
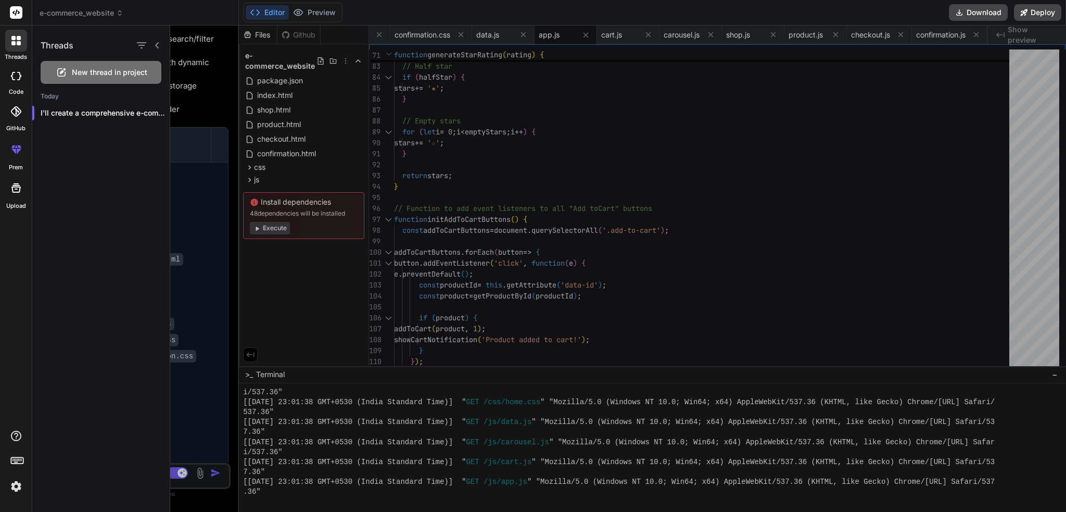
click at [489, 38] on div at bounding box center [618, 269] width 896 height 486
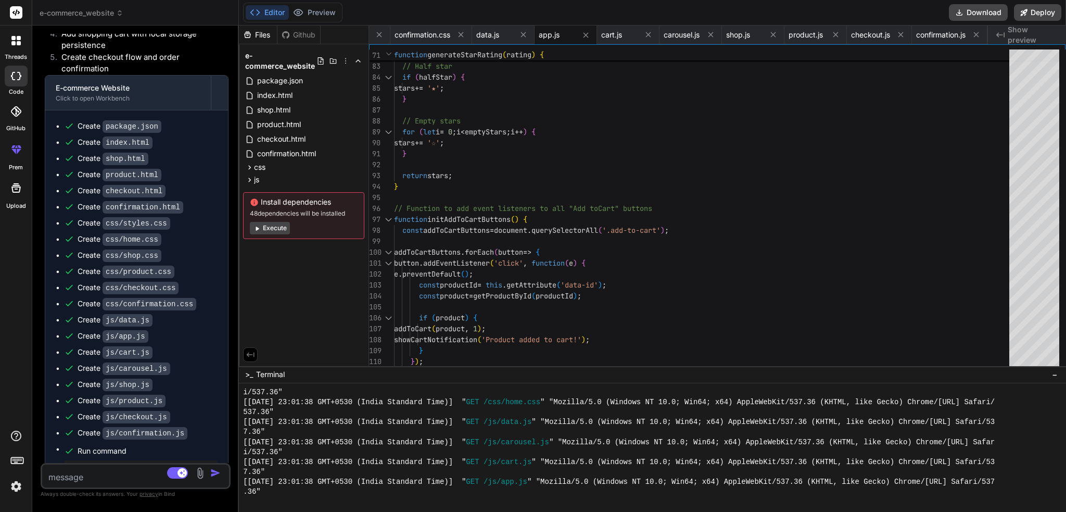
scroll to position [285, 0]
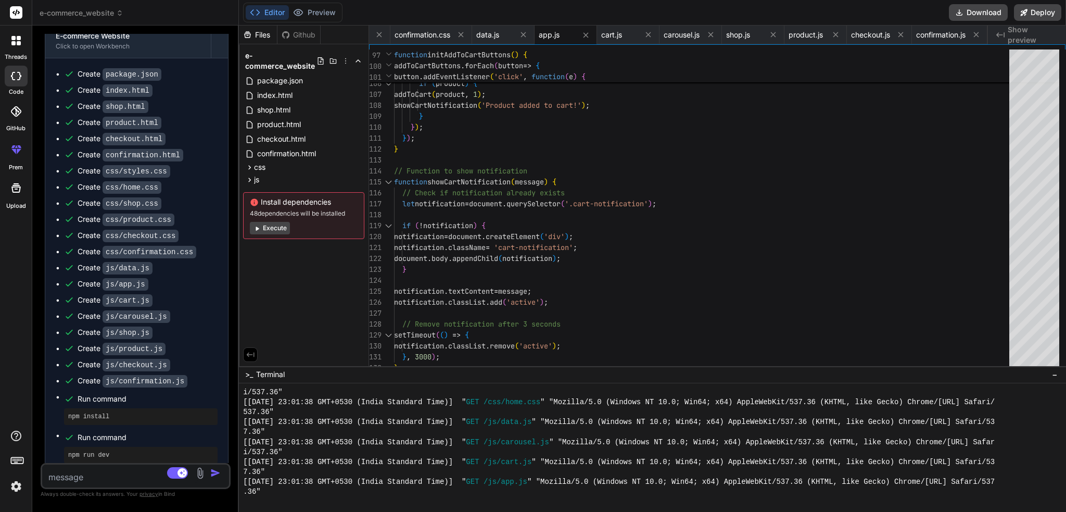
click at [275, 228] on button "Execute" at bounding box center [270, 228] width 40 height 12
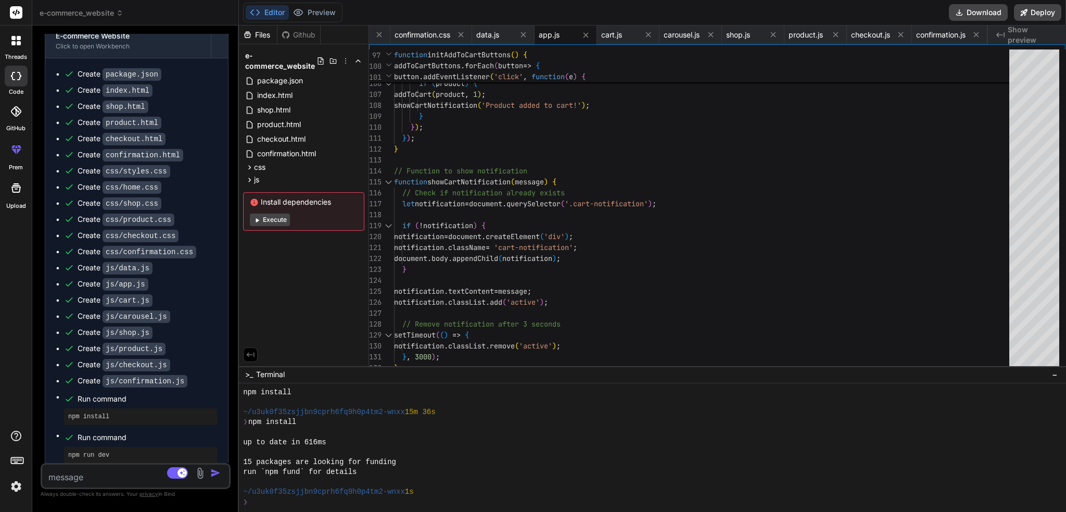
scroll to position [779, 0]
type textarea "x"
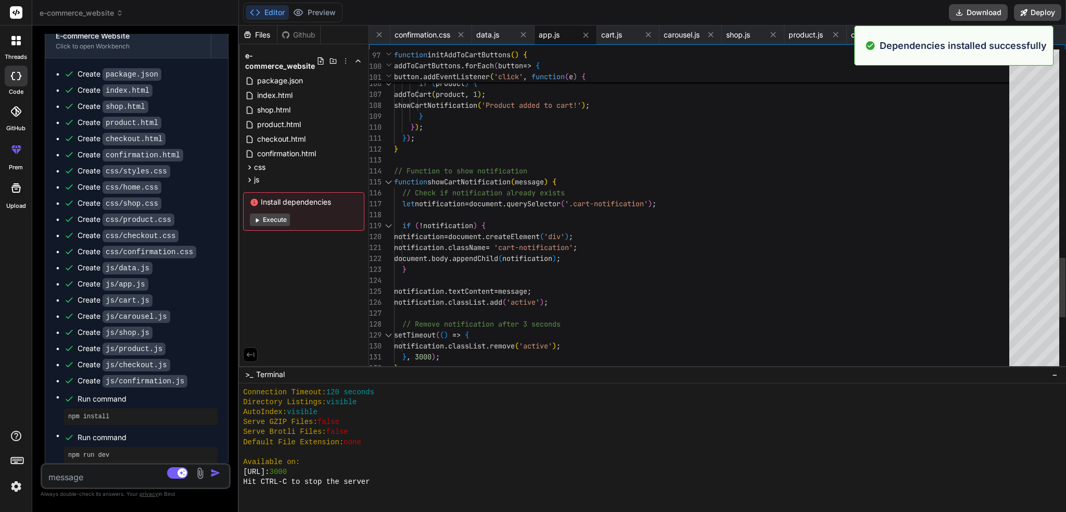
scroll to position [1159, 0]
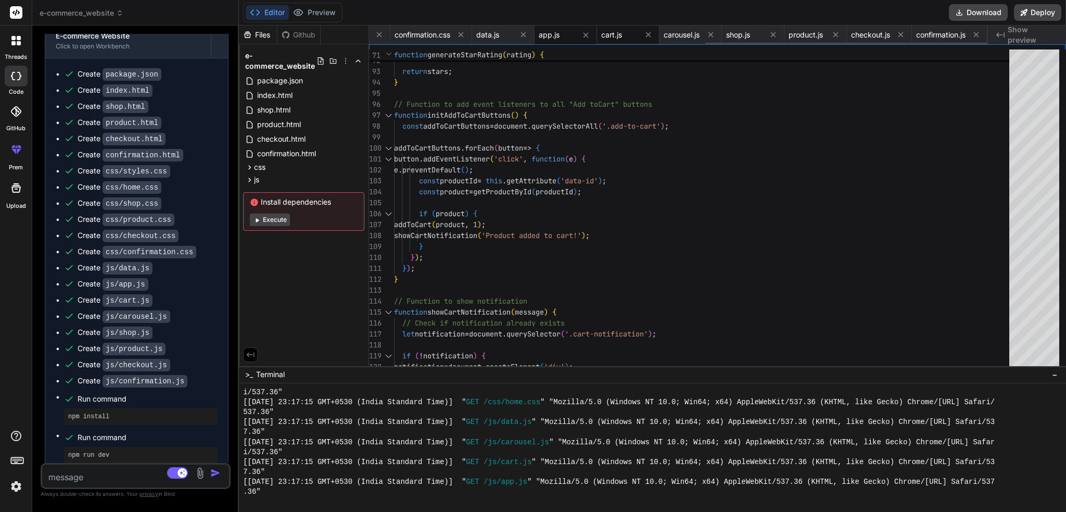
click at [622, 37] on div "cart.js" at bounding box center [619, 35] width 36 height 10
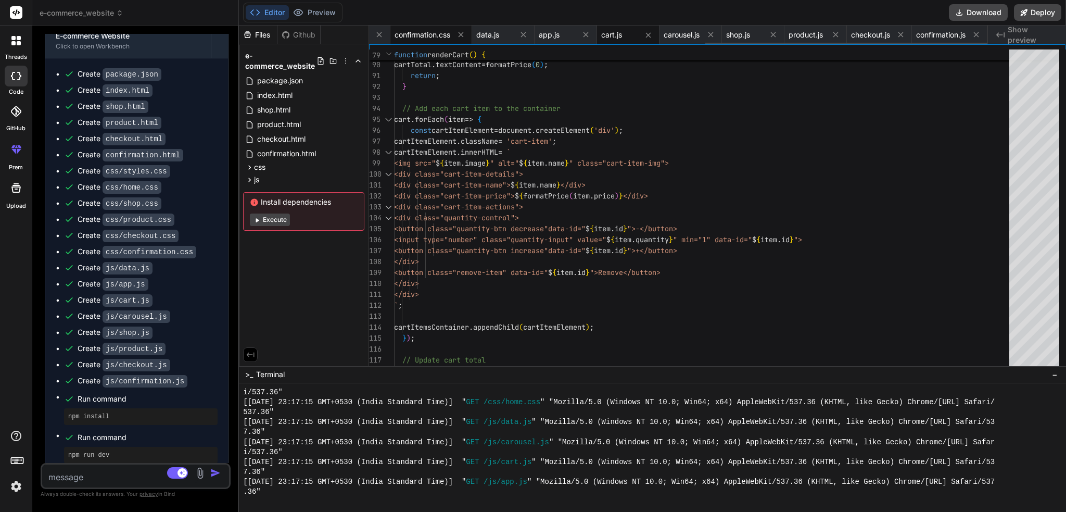
click at [434, 35] on span "confirmation.css" at bounding box center [423, 35] width 56 height 10
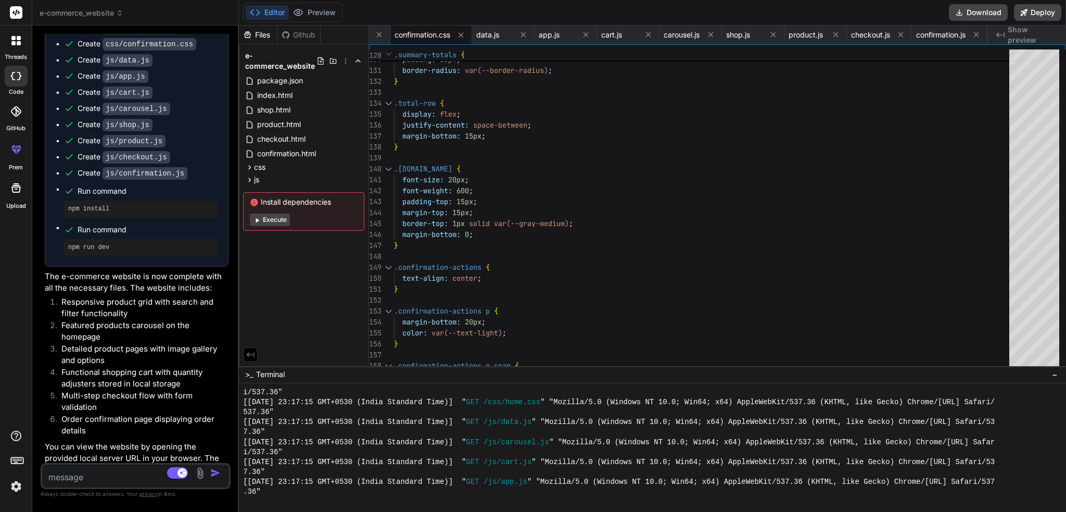
scroll to position [494, 0]
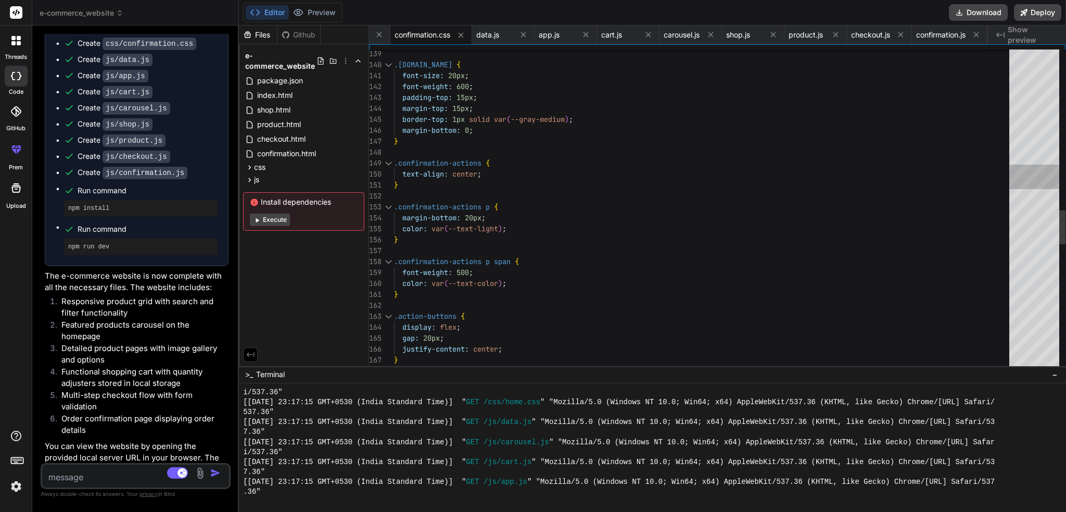
click at [1026, 201] on div at bounding box center [1034, 209] width 50 height 321
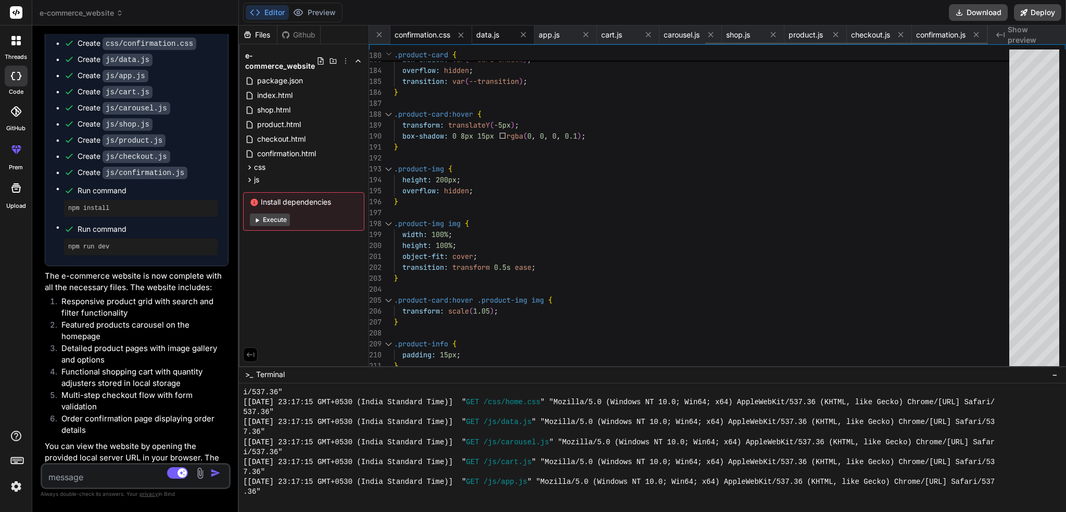
click at [486, 37] on span "data.js" at bounding box center [487, 35] width 23 height 10
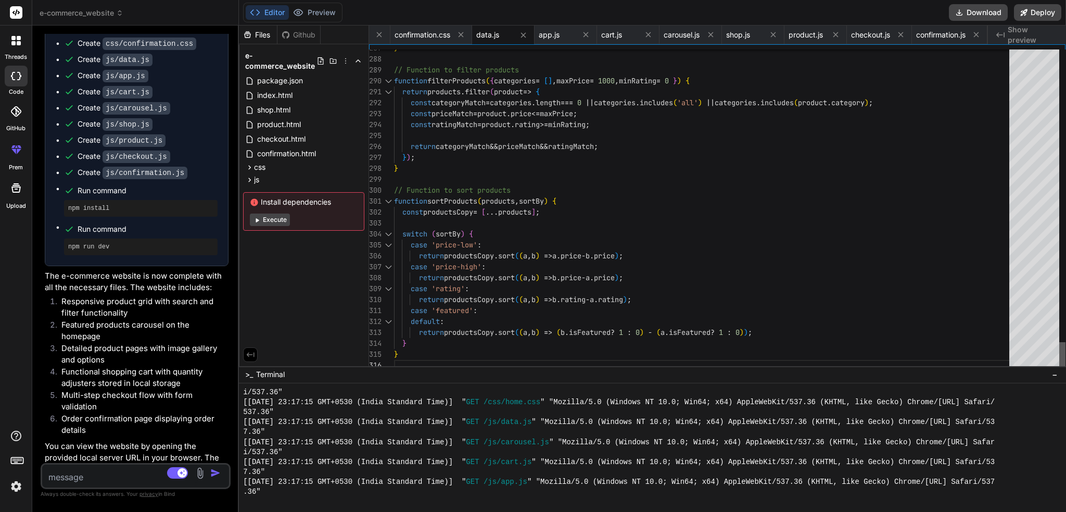
click at [1066, 371] on div at bounding box center [1062, 356] width 6 height 29
click at [557, 38] on span "app.js" at bounding box center [549, 35] width 21 height 10
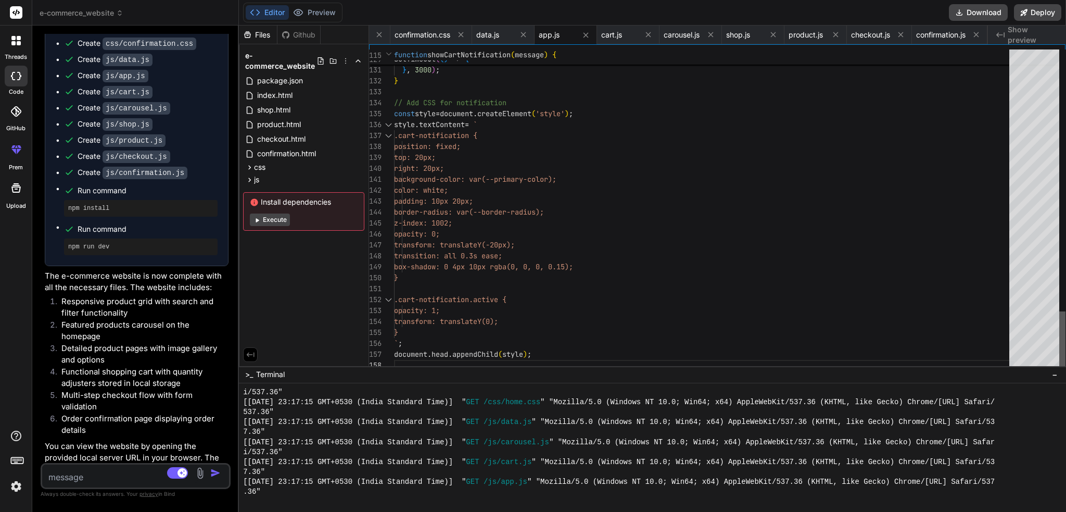
click at [1065, 370] on div at bounding box center [1062, 340] width 6 height 59
click at [620, 29] on div "cart.js" at bounding box center [628, 35] width 62 height 19
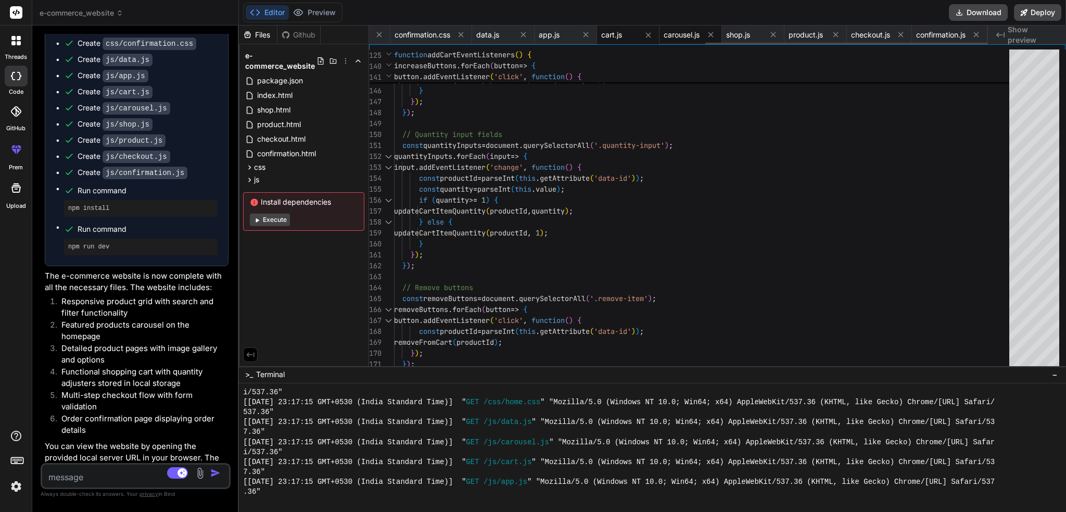
click at [678, 31] on span "carousel.js" at bounding box center [682, 35] width 36 height 10
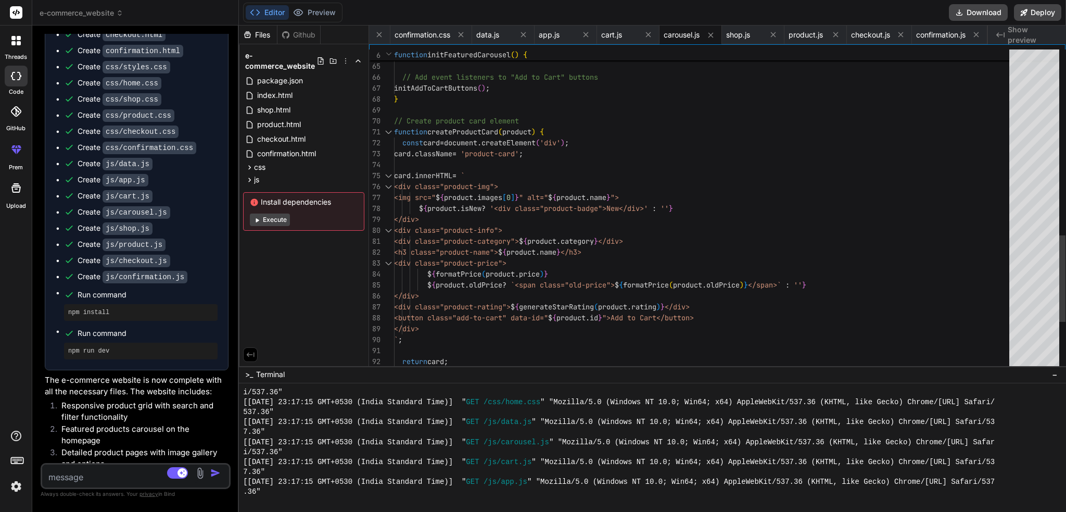
scroll to position [0, 0]
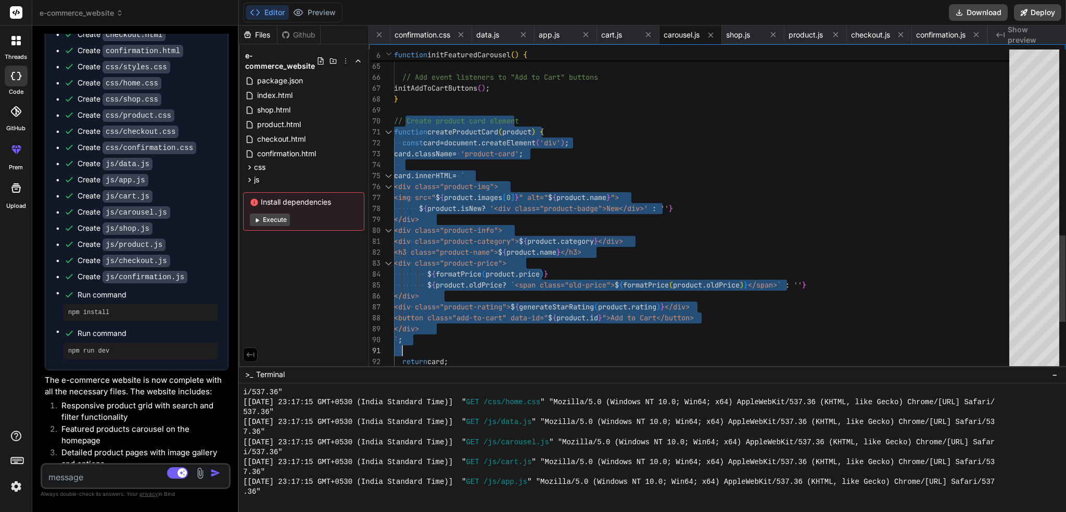
drag, startPoint x: 404, startPoint y: 121, endPoint x: 725, endPoint y: 344, distance: 390.5
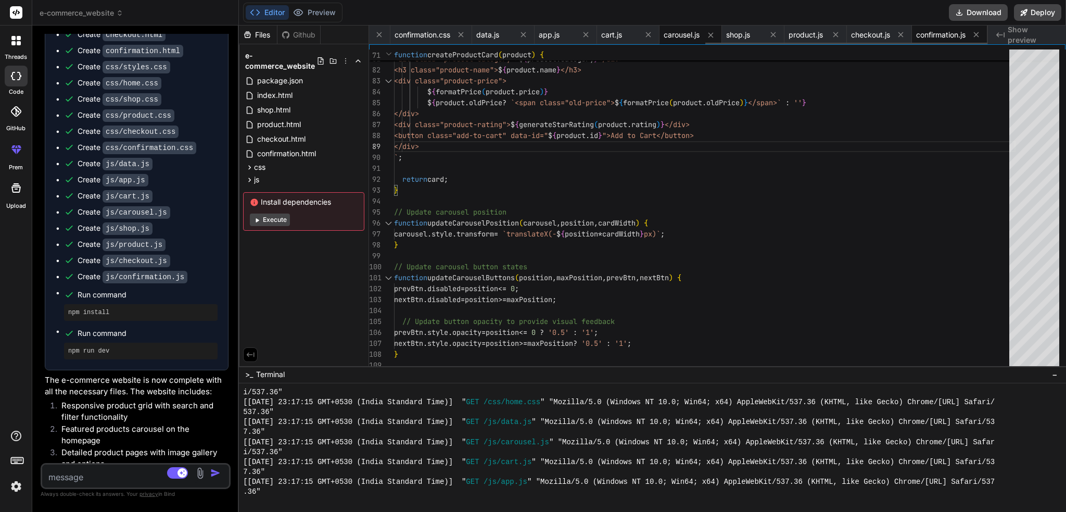
click at [967, 39] on div "confirmation.js" at bounding box center [949, 35] width 75 height 19
type textarea "printReceiptBtn.addEventListener('click', function() { window.print(); }); } }"
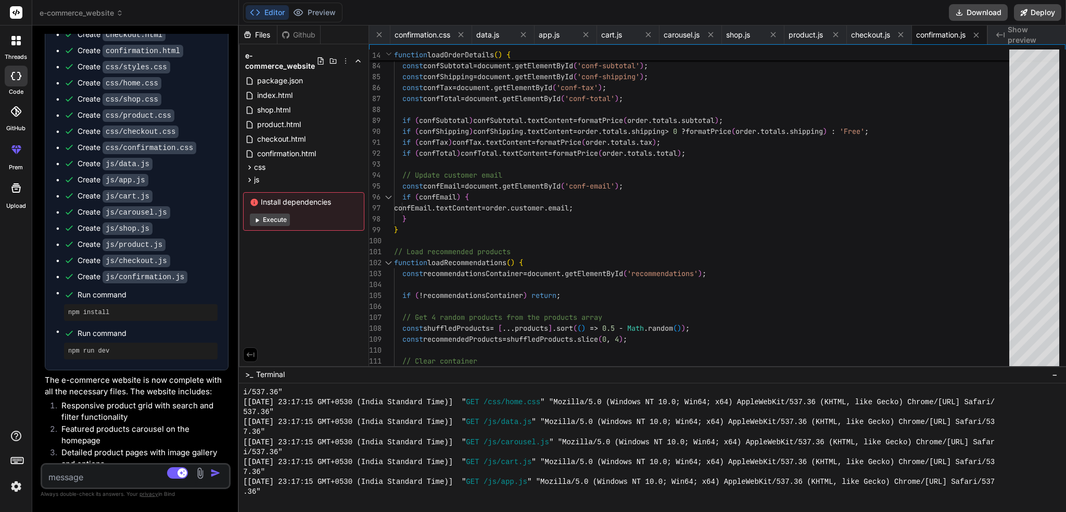
type textarea "x"
